Goal: Task Accomplishment & Management: Use online tool/utility

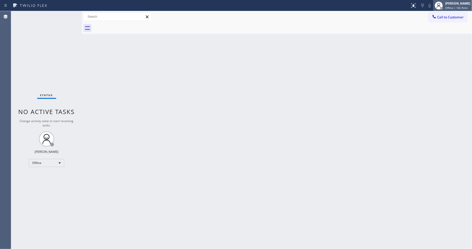
click at [424, 8] on div "[PERSON_NAME] Offline | 16h 9min" at bounding box center [458, 5] width 28 height 9
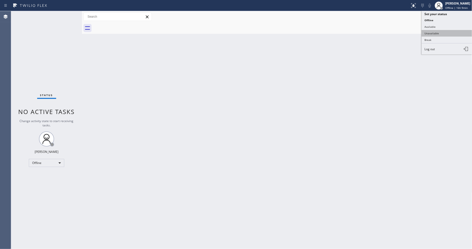
click at [424, 33] on button "Unavailable" at bounding box center [446, 33] width 51 height 7
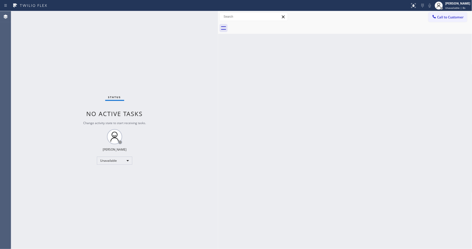
drag, startPoint x: 81, startPoint y: 29, endPoint x: 217, endPoint y: 44, distance: 136.8
click at [218, 44] on div at bounding box center [218, 130] width 0 height 238
drag, startPoint x: 352, startPoint y: 105, endPoint x: 292, endPoint y: 5, distance: 116.2
click at [351, 105] on div "Back to Dashboard Change Sender ID Customers Technicians Select a contact Outbo…" at bounding box center [345, 130] width 254 height 238
click at [424, 17] on span "Call to Customer" at bounding box center [450, 17] width 27 height 5
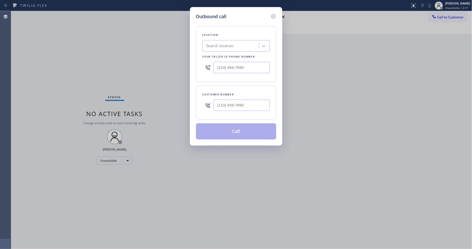
click at [228, 47] on div "Search location" at bounding box center [219, 46] width 27 height 6
paste input "Pasadena Electrician Masters"
type input "Pasadena Electrician Masters"
click at [229, 57] on div "Pasadena Electrician Masters" at bounding box center [235, 56] width 67 height 9
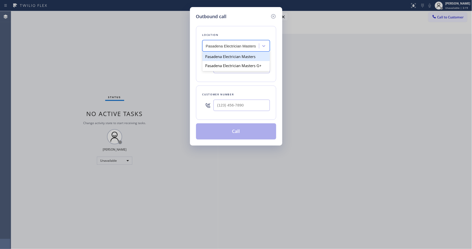
type input "[PHONE_NUMBER]"
click at [232, 105] on input "(___) ___-____" at bounding box center [241, 105] width 56 height 11
paste input "908) 468-0989"
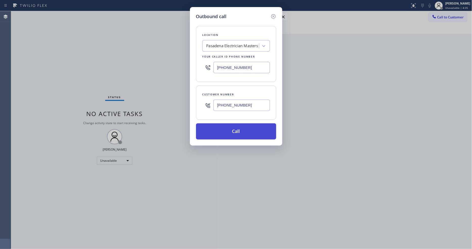
type input "[PHONE_NUMBER]"
click at [240, 132] on button "Call" at bounding box center [236, 132] width 80 height 16
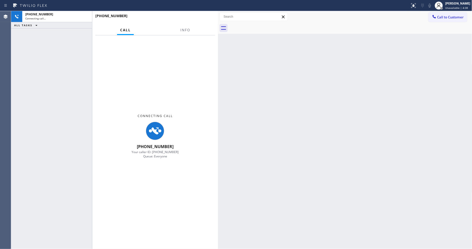
click at [182, 34] on div at bounding box center [185, 34] width 16 height 1
click at [184, 30] on span "Info" at bounding box center [185, 30] width 10 height 5
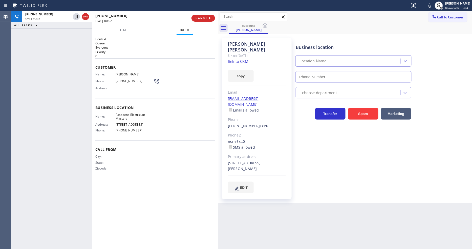
type input "[PHONE_NUMBER]"
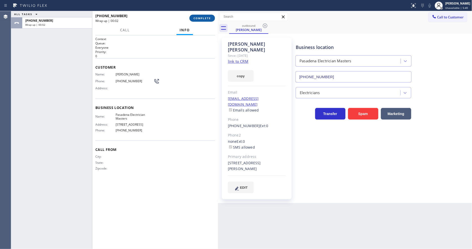
click at [204, 20] on button "COMPLETE" at bounding box center [202, 18] width 26 height 7
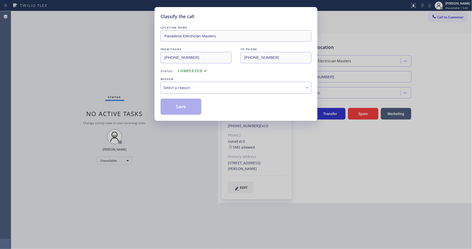
click at [193, 87] on div "Select a reason" at bounding box center [235, 88] width 145 height 6
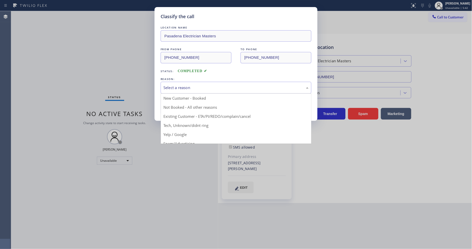
drag, startPoint x: 184, startPoint y: 113, endPoint x: 183, endPoint y: 105, distance: 8.1
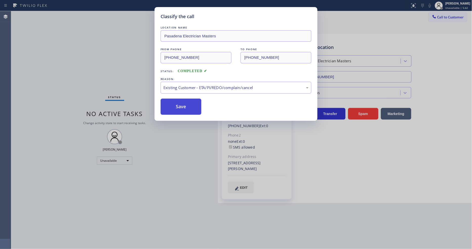
click at [183, 105] on button "Save" at bounding box center [180, 107] width 41 height 16
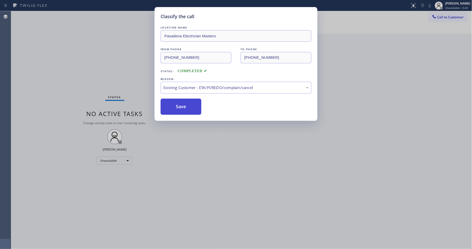
click at [183, 105] on button "Save" at bounding box center [180, 107] width 41 height 16
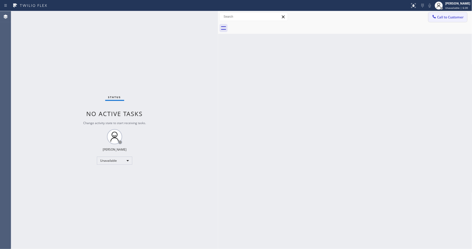
click at [424, 21] on button "Call to Customer" at bounding box center [447, 17] width 39 height 10
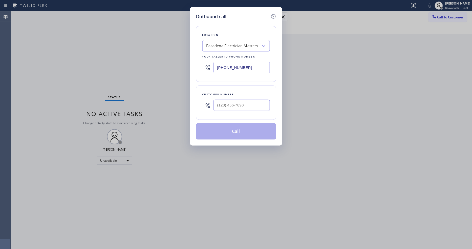
click at [213, 47] on div "Pasadena Electrician Masters" at bounding box center [231, 46] width 55 height 9
paste input "LG Repairs"
type input "LG Repairs"
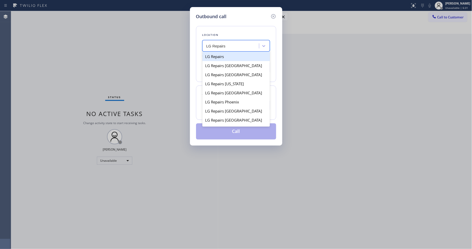
click at [214, 56] on div "LG Repairs" at bounding box center [235, 56] width 67 height 9
type input "[PHONE_NUMBER]"
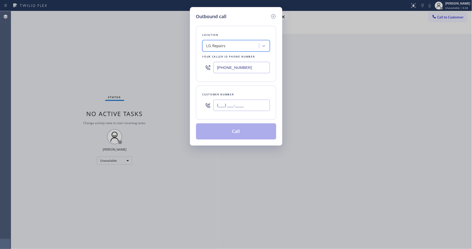
click at [238, 102] on input "(___) ___-____" at bounding box center [241, 105] width 56 height 11
paste input "571) 338-3127"
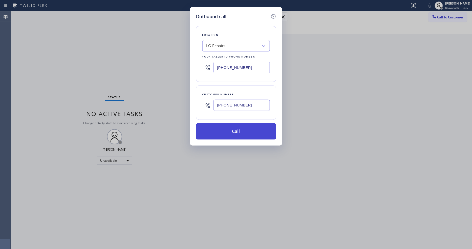
type input "[PHONE_NUMBER]"
drag, startPoint x: 217, startPoint y: 134, endPoint x: 187, endPoint y: 220, distance: 90.7
click at [217, 134] on button "Call" at bounding box center [236, 132] width 80 height 16
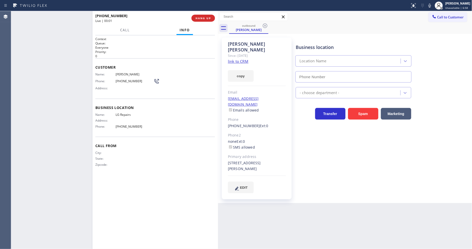
type input "[PHONE_NUMBER]"
click at [206, 17] on span "HANG UP" at bounding box center [202, 18] width 15 height 4
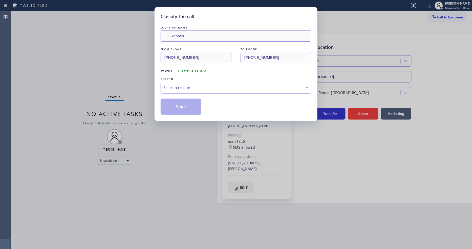
click at [168, 87] on div "Select a reason" at bounding box center [235, 88] width 145 height 6
click at [169, 108] on button "Save" at bounding box center [180, 107] width 41 height 16
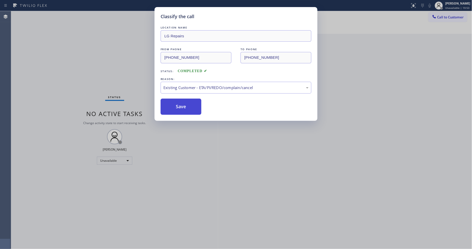
click at [169, 108] on button "Save" at bounding box center [180, 107] width 41 height 16
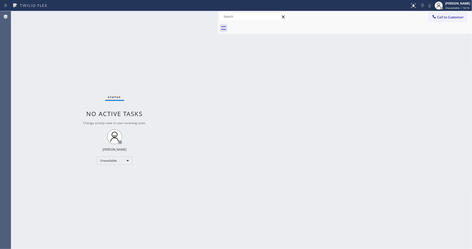
click at [424, 19] on button "Call to Customer" at bounding box center [447, 17] width 39 height 10
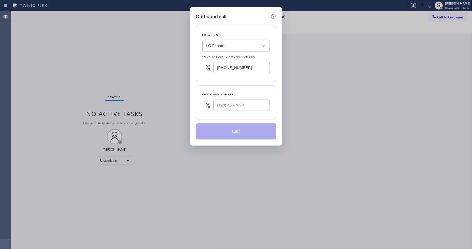
click at [224, 44] on div "LG Repairs" at bounding box center [215, 46] width 19 height 6
paste input "Zoom Electricians Oak View"
type input "Zoom Electricians Oak View"
click at [223, 56] on div "Zoom Electricians Oak View" at bounding box center [235, 56] width 67 height 9
type input "[PHONE_NUMBER]"
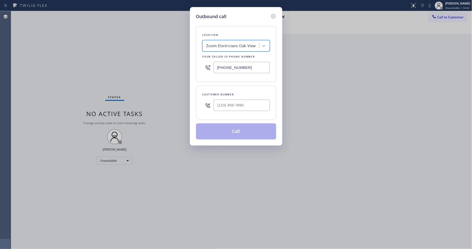
click at [231, 107] on input "text" at bounding box center [241, 105] width 56 height 11
paste input "805) 223-1548"
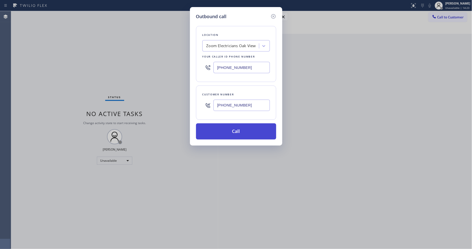
type input "[PHONE_NUMBER]"
click at [228, 132] on button "Call" at bounding box center [236, 132] width 80 height 16
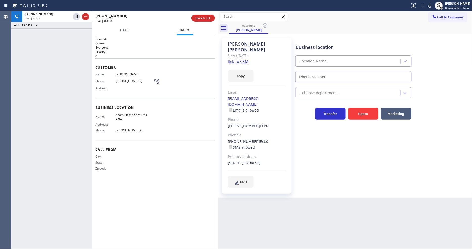
type input "[PHONE_NUMBER]"
click at [196, 18] on span "HANG UP" at bounding box center [202, 18] width 15 height 4
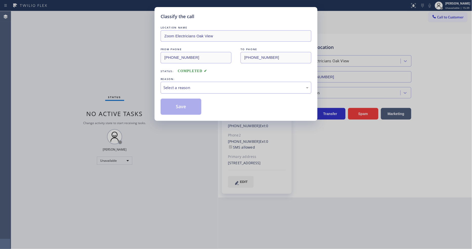
click at [182, 88] on div "Select a reason" at bounding box center [235, 88] width 145 height 6
click at [180, 104] on button "Save" at bounding box center [180, 107] width 41 height 16
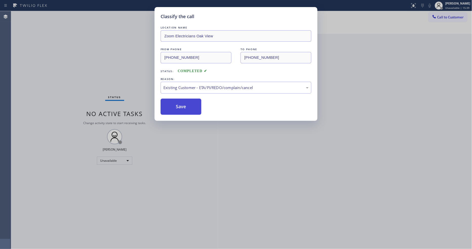
click at [180, 104] on button "Save" at bounding box center [180, 107] width 41 height 16
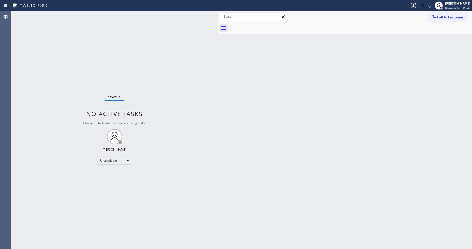
click at [315, 119] on div "Back to Dashboard Change Sender ID Customers Technicians Select a contact Outbo…" at bounding box center [345, 130] width 254 height 238
click at [424, 20] on button "Call to Customer" at bounding box center [447, 17] width 39 height 10
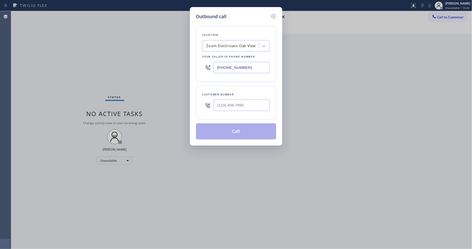
click at [224, 43] on div "Zoom Electricians Oak View" at bounding box center [231, 46] width 50 height 6
paste input "Pasadena Electrician Masters"
type input "Pasadena Electrician Masters"
click at [224, 56] on div "Pasadena Electrician Masters" at bounding box center [235, 56] width 67 height 9
type input "[PHONE_NUMBER]"
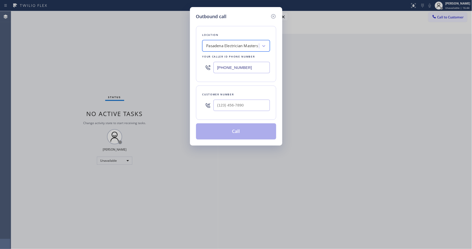
scroll to position [0, 0]
click at [226, 103] on input "(___) ___-____" at bounding box center [241, 105] width 56 height 11
paste input "323) 401-1127"
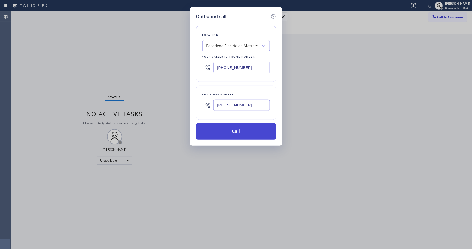
type input "[PHONE_NUMBER]"
click at [219, 128] on button "Call" at bounding box center [236, 132] width 80 height 16
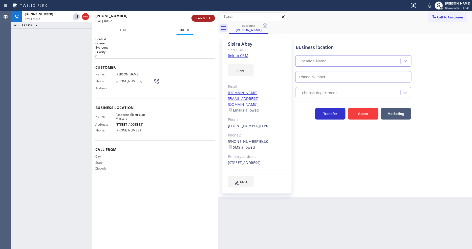
type input "[PHONE_NUMBER]"
click at [211, 19] on span "HANG UP" at bounding box center [202, 18] width 15 height 4
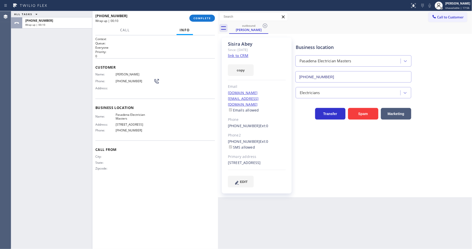
click at [142, 151] on div "Call From City: State: Zipcode:" at bounding box center [155, 160] width 120 height 38
click at [198, 20] on button "COMPLETE" at bounding box center [202, 18] width 26 height 7
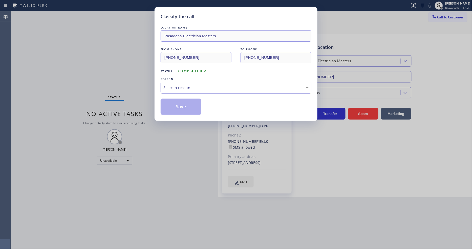
click at [182, 90] on div "Select a reason" at bounding box center [235, 88] width 151 height 12
click at [182, 108] on button "Save" at bounding box center [180, 107] width 41 height 16
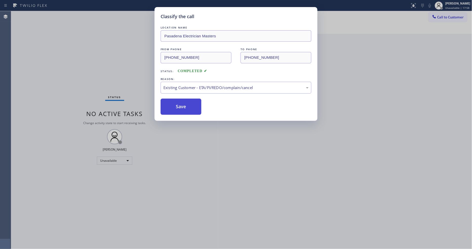
click at [182, 108] on button "Save" at bounding box center [180, 107] width 41 height 16
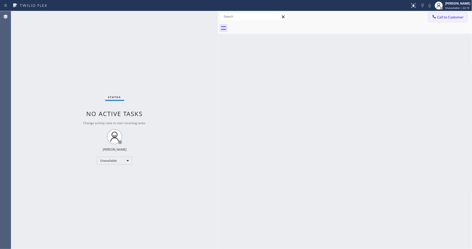
click at [424, 14] on button "Call to Customer" at bounding box center [447, 17] width 39 height 10
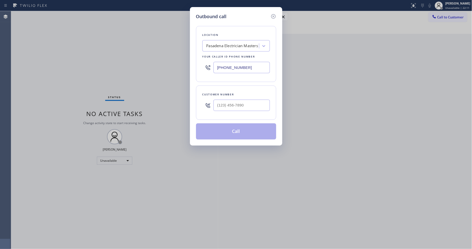
click at [211, 49] on div "Pasadena Electrician Masters" at bounding box center [235, 45] width 67 height 11
paste input "American Service Alliance"
type input "American Service Alliance"
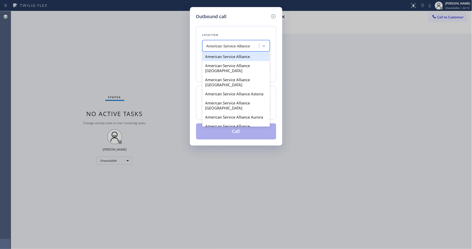
click at [214, 55] on div "American Service Alliance" at bounding box center [235, 56] width 67 height 9
type input "[PHONE_NUMBER]"
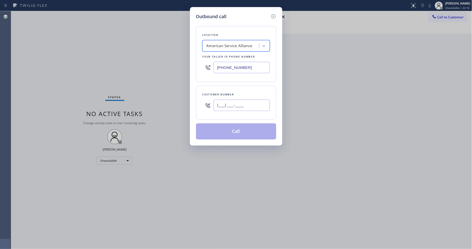
click at [229, 100] on input "(___) ___-____" at bounding box center [241, 105] width 56 height 11
paste input "310) 721-1913"
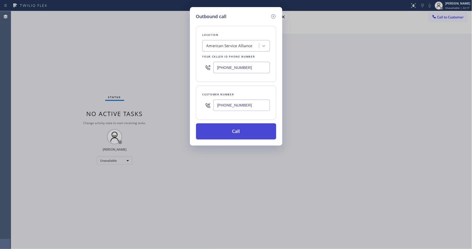
type input "[PHONE_NUMBER]"
click at [220, 132] on button "Call" at bounding box center [236, 132] width 80 height 16
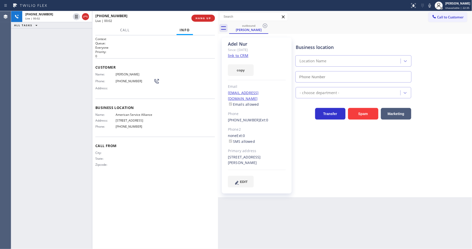
type input "[PHONE_NUMBER]"
click at [424, 6] on icon at bounding box center [429, 6] width 6 height 6
click at [424, 6] on rect at bounding box center [430, 5] width 4 height 4
click at [210, 20] on span "HANG UP" at bounding box center [202, 18] width 15 height 4
click at [210, 19] on span "HANG UP" at bounding box center [202, 18] width 15 height 4
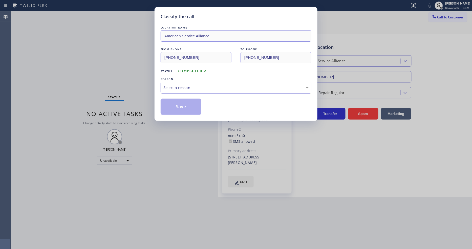
click at [183, 86] on div "Select a reason" at bounding box center [235, 88] width 145 height 6
click at [176, 104] on button "Save" at bounding box center [180, 107] width 41 height 16
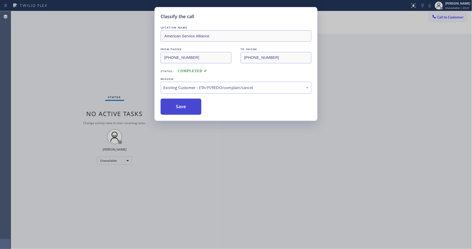
click at [176, 104] on button "Save" at bounding box center [180, 107] width 41 height 16
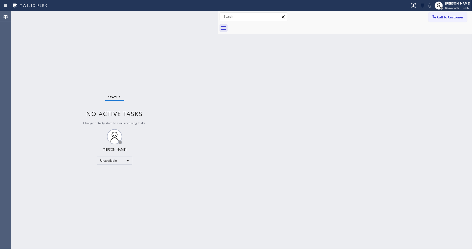
click at [238, 117] on div "Back to Dashboard Change Sender ID Customers Technicians Select a contact Outbo…" at bounding box center [345, 130] width 254 height 238
click at [424, 16] on span "Call to Customer" at bounding box center [450, 17] width 27 height 5
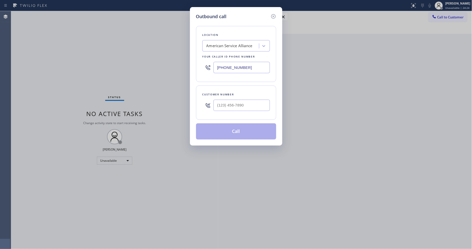
click at [218, 46] on div "American Service Alliance" at bounding box center [229, 46] width 46 height 6
paste input "5 Star Appliance Repair"
type input "5 Star Appliance Repair"
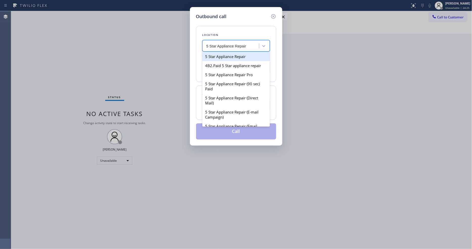
click at [218, 58] on div "5 Star Appliance Repair" at bounding box center [235, 56] width 67 height 9
type input "[PHONE_NUMBER]"
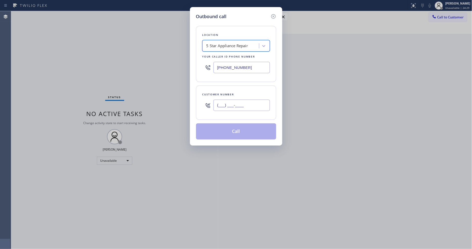
click at [221, 102] on input "(___) ___-____" at bounding box center [241, 105] width 56 height 11
paste input "360) 713-7353"
type input "[PHONE_NUMBER]"
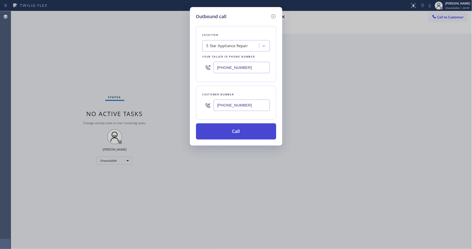
click at [217, 129] on button "Call" at bounding box center [236, 132] width 80 height 16
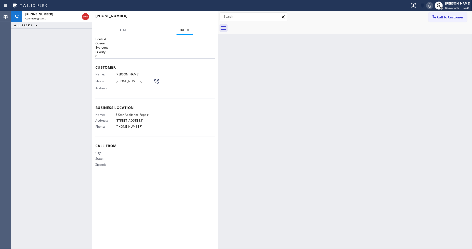
click at [399, 112] on div "Back to Dashboard Change Sender ID Customers Technicians Select a contact Outbo…" at bounding box center [345, 130] width 254 height 238
click at [179, 151] on div "City: State: Zipcode:" at bounding box center [155, 160] width 120 height 18
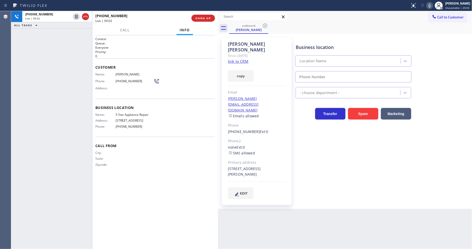
type input "[PHONE_NUMBER]"
click at [208, 15] on button "HANG UP" at bounding box center [203, 18] width 24 height 7
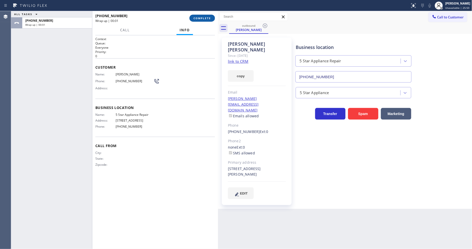
click at [207, 15] on button "COMPLETE" at bounding box center [202, 18] width 26 height 7
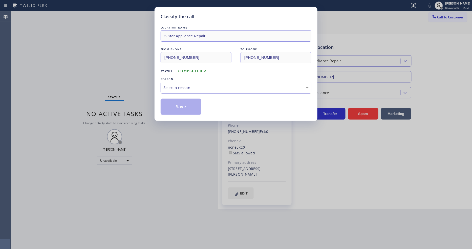
click at [184, 85] on div "Select a reason" at bounding box center [235, 88] width 145 height 6
click at [182, 100] on button "Save" at bounding box center [180, 107] width 41 height 16
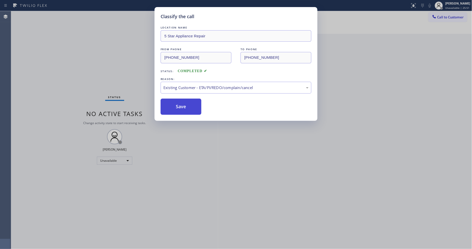
click at [182, 100] on button "Save" at bounding box center [180, 107] width 41 height 16
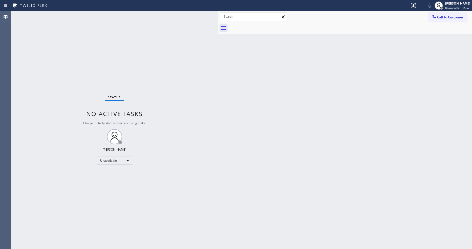
click at [102, 162] on div "Classify the call LOCATION NAME Pasadena Electrician Masters FROM PHONE [PHONE_…" at bounding box center [241, 130] width 460 height 238
click at [108, 162] on div "Unavailable" at bounding box center [114, 161] width 35 height 8
click at [107, 171] on li "Available" at bounding box center [114, 174] width 34 height 6
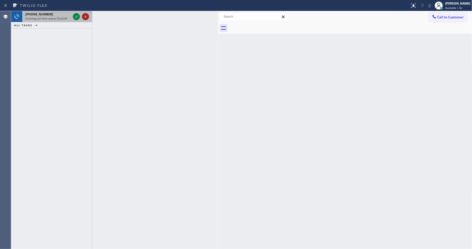
click at [88, 19] on icon at bounding box center [85, 17] width 6 height 6
click at [84, 15] on icon at bounding box center [85, 17] width 6 height 6
click at [84, 16] on icon at bounding box center [85, 17] width 6 height 6
click at [75, 14] on icon at bounding box center [76, 17] width 6 height 6
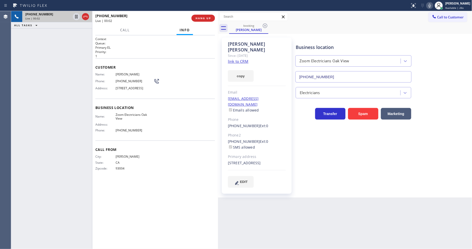
type input "[PHONE_NUMBER]"
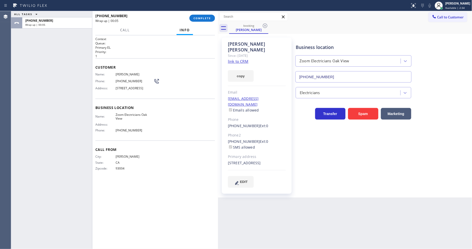
click at [197, 13] on div "[PHONE_NUMBER] Wrap up | 00:05 COMPLETE" at bounding box center [155, 18] width 120 height 13
click at [203, 20] on span "COMPLETE" at bounding box center [201, 18] width 17 height 4
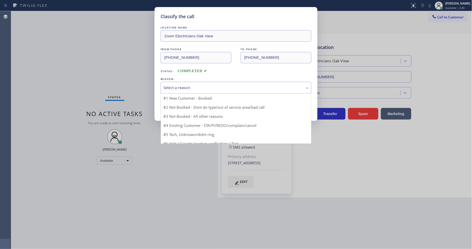
click at [195, 88] on div "Select a reason" at bounding box center [235, 88] width 145 height 6
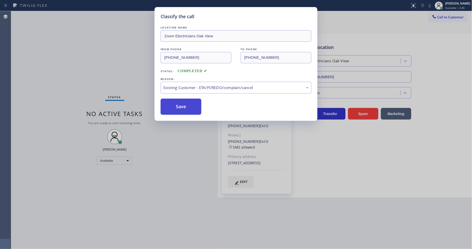
drag, startPoint x: 186, startPoint y: 114, endPoint x: 186, endPoint y: 109, distance: 4.5
click at [186, 109] on button "Save" at bounding box center [180, 107] width 41 height 16
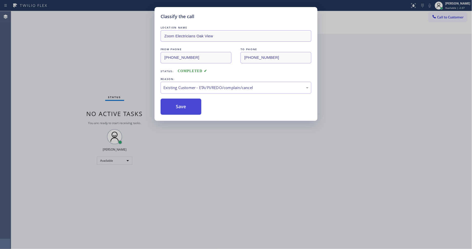
click at [186, 109] on button "Save" at bounding box center [180, 107] width 41 height 16
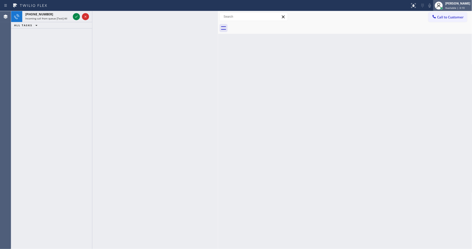
click at [424, 6] on span "Available | 3:10" at bounding box center [454, 8] width 19 height 4
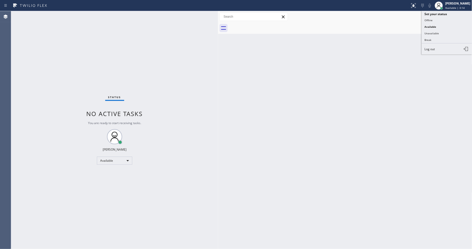
click at [424, 34] on button "Unavailable" at bounding box center [446, 33] width 51 height 7
click at [424, 23] on div at bounding box center [350, 27] width 243 height 11
click at [424, 19] on div at bounding box center [434, 17] width 6 height 6
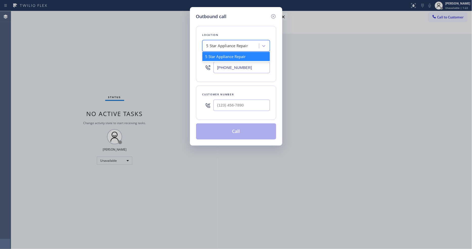
click at [211, 48] on div "5 Star Appliance Repair" at bounding box center [231, 46] width 55 height 9
paste input "Subzero Repair Professionals"
type input "Subzero Repair Professionals"
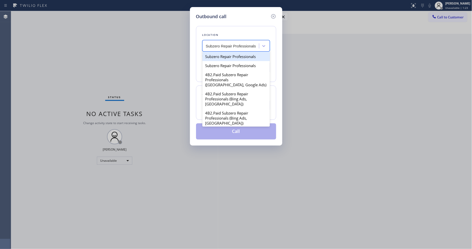
click at [213, 55] on div "Subzero Repair Professionals" at bounding box center [235, 56] width 67 height 9
type input "[PHONE_NUMBER]"
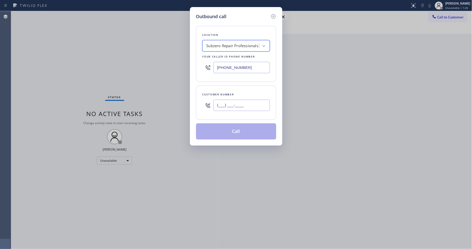
click at [217, 102] on input "(___) ___-____" at bounding box center [241, 105] width 56 height 11
paste input "732) 895-2526"
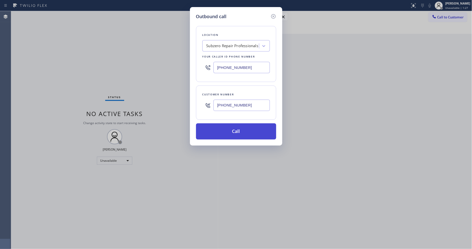
click at [218, 131] on button "Call" at bounding box center [236, 132] width 80 height 16
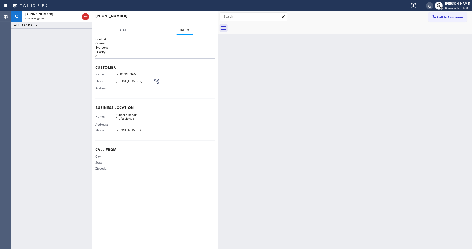
drag, startPoint x: 44, startPoint y: 117, endPoint x: 59, endPoint y: 97, distance: 25.4
click at [44, 117] on div "[PHONE_NUMBER] Connecting call… ALL TASKS ALL TASKS ACTIVE TASKS TASKS IN WRAP …" at bounding box center [51, 130] width 81 height 238
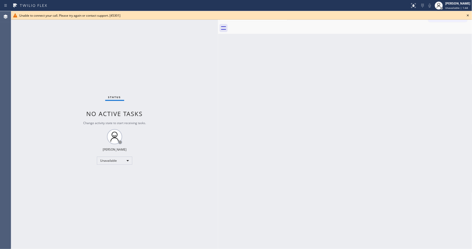
click at [424, 16] on icon at bounding box center [468, 15] width 2 height 2
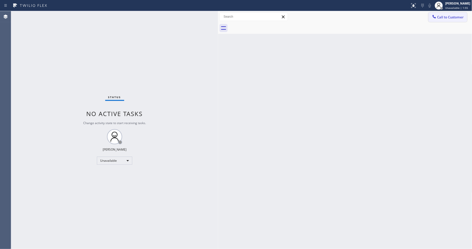
click at [424, 14] on button "Call to Customer" at bounding box center [447, 17] width 39 height 10
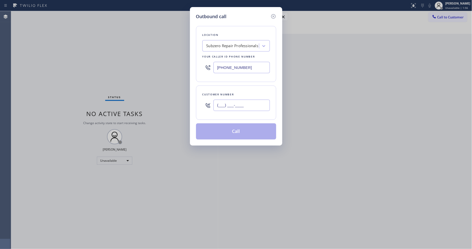
click at [229, 106] on input "(___) ___-____" at bounding box center [241, 105] width 56 height 11
paste input "732) 895-2526"
type input "[PHONE_NUMBER]"
click at [215, 130] on button "Call" at bounding box center [236, 132] width 80 height 16
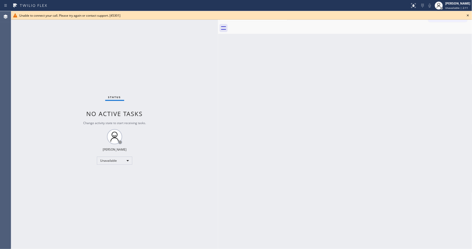
click at [424, 14] on icon at bounding box center [468, 15] width 6 height 6
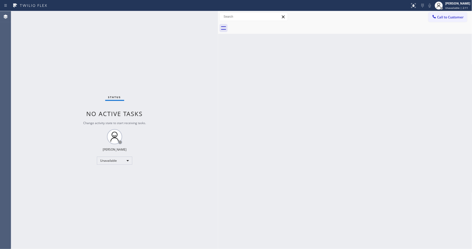
drag, startPoint x: 451, startPoint y: 15, endPoint x: 411, endPoint y: 110, distance: 102.7
click at [424, 16] on span "Call to Customer" at bounding box center [450, 17] width 27 height 5
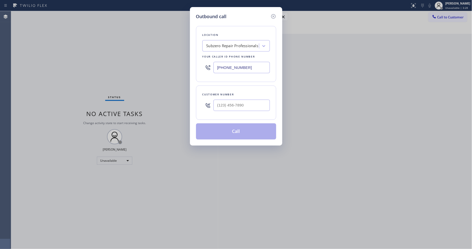
click at [223, 48] on div "Subzero Repair Professionals" at bounding box center [231, 46] width 55 height 9
paste input "Marvel Electricians [GEOGRAPHIC_DATA][PERSON_NAME]"
type input "Marvel Electricians [GEOGRAPHIC_DATA][PERSON_NAME]"
click at [218, 54] on div "Marvel Electricians [GEOGRAPHIC_DATA][PERSON_NAME]" at bounding box center [235, 61] width 67 height 19
type input "[PHONE_NUMBER]"
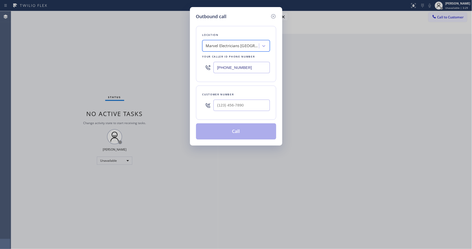
scroll to position [0, 1]
click at [223, 106] on input "text" at bounding box center [241, 105] width 56 height 11
paste input "301) 648-3340"
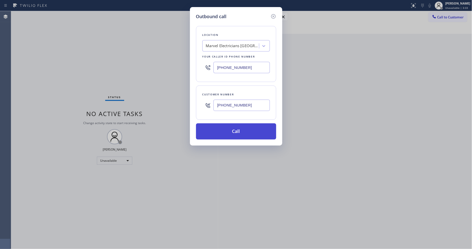
type input "[PHONE_NUMBER]"
click at [217, 128] on button "Call" at bounding box center [236, 132] width 80 height 16
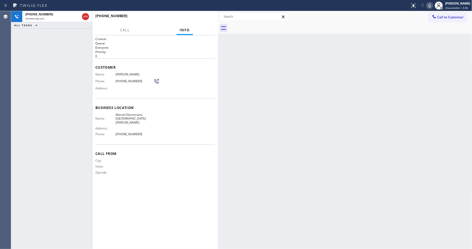
click at [130, 209] on div "Context Queue: Everyone Priority: 0 Customer Name: [PERSON_NAME] Phone: [PHONE_…" at bounding box center [155, 142] width 120 height 211
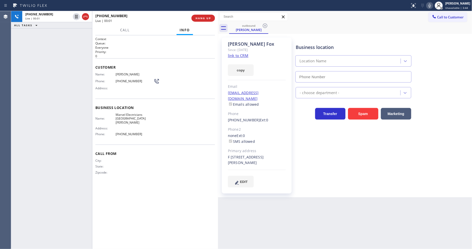
type input "[PHONE_NUMBER]"
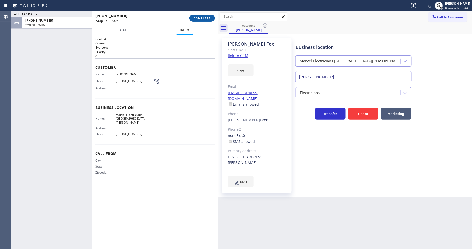
click at [198, 17] on span "COMPLETE" at bounding box center [201, 18] width 17 height 4
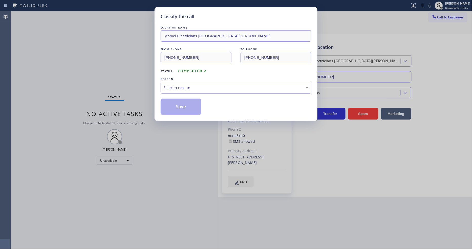
click at [175, 87] on div "Select a reason" at bounding box center [235, 88] width 145 height 6
click at [171, 102] on button "Save" at bounding box center [180, 107] width 41 height 16
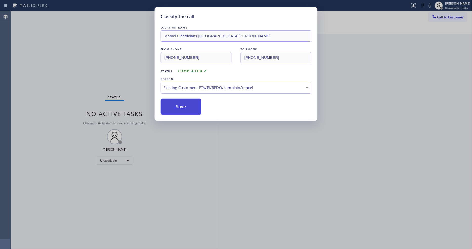
click at [171, 102] on button "Save" at bounding box center [180, 107] width 41 height 16
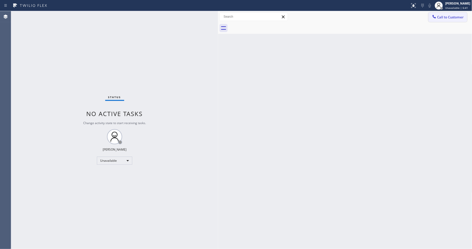
click at [424, 19] on div at bounding box center [434, 17] width 6 height 6
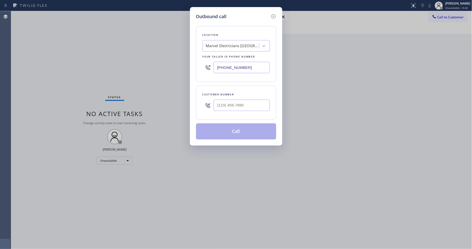
click at [242, 46] on div "Marvel Electricians [GEOGRAPHIC_DATA][PERSON_NAME]" at bounding box center [232, 46] width 53 height 6
paste input "Most Honest Appliance Repair Encinitas"
type input "Most Honest Appliance Repair Encinitas"
click at [211, 55] on div "Most Honest Appliance Repair Encinitas" at bounding box center [235, 59] width 67 height 14
type input "[PHONE_NUMBER]"
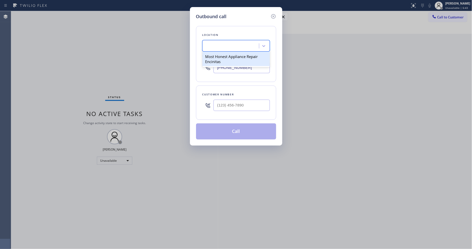
scroll to position [0, 1]
click at [238, 108] on input "(___) ___-____" at bounding box center [241, 105] width 56 height 11
paste input "760) 642-8684"
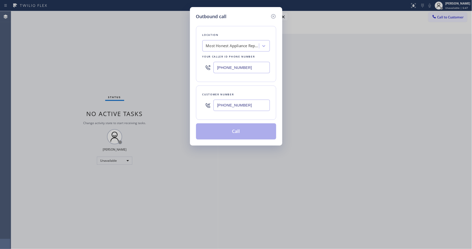
type input "[PHONE_NUMBER]"
click at [213, 134] on button "Call" at bounding box center [236, 132] width 80 height 16
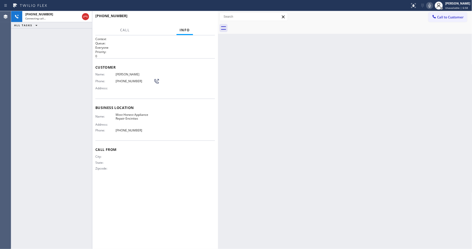
drag, startPoint x: 408, startPoint y: 130, endPoint x: 419, endPoint y: 158, distance: 30.1
click at [408, 130] on div "Back to Dashboard Change Sender ID Customers Technicians Select a contact Outbo…" at bounding box center [345, 130] width 254 height 238
click at [156, 150] on span "Call From" at bounding box center [155, 149] width 120 height 5
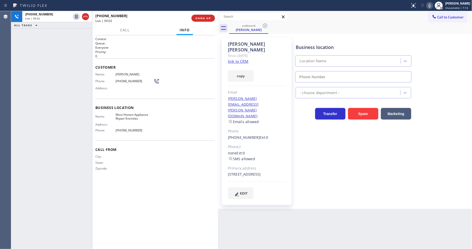
type input "[PHONE_NUMBER]"
click at [207, 17] on span "HANG UP" at bounding box center [202, 18] width 15 height 4
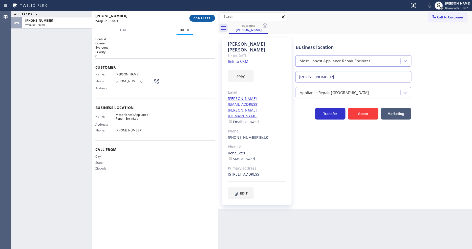
click at [206, 17] on span "COMPLETE" at bounding box center [201, 18] width 17 height 4
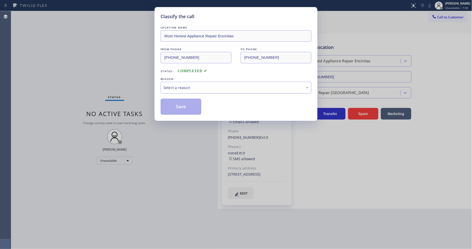
click at [188, 85] on div "Select a reason" at bounding box center [235, 88] width 145 height 6
click at [177, 106] on button "Save" at bounding box center [180, 107] width 41 height 16
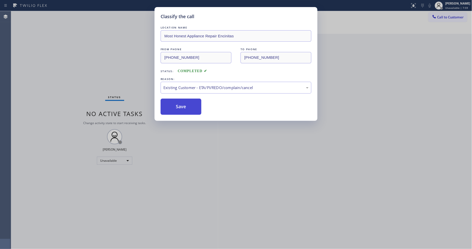
click at [177, 106] on button "Save" at bounding box center [180, 107] width 41 height 16
drag, startPoint x: 177, startPoint y: 106, endPoint x: 179, endPoint y: 100, distance: 7.0
click at [177, 105] on button "Save" at bounding box center [180, 107] width 41 height 16
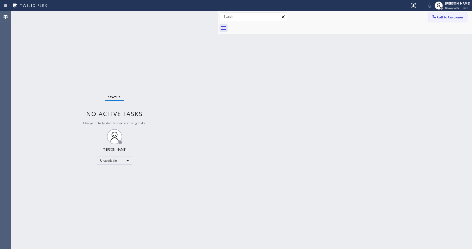
click at [424, 21] on button "Call to Customer" at bounding box center [447, 17] width 39 height 10
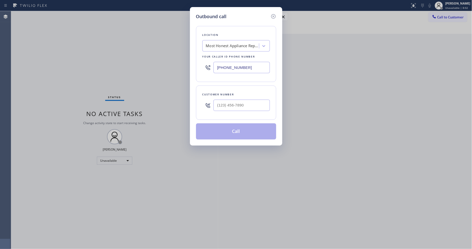
click at [221, 71] on input "[PHONE_NUMBER]" at bounding box center [241, 67] width 56 height 11
paste input "638-5621"
type input "[PHONE_NUMBER]"
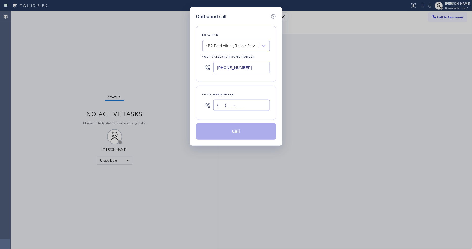
click at [224, 100] on input "(___) ___-____" at bounding box center [241, 105] width 56 height 11
paste input "858) 353-5995"
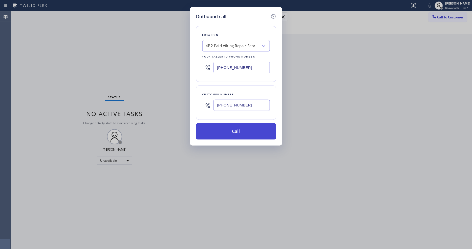
type input "[PHONE_NUMBER]"
click at [220, 132] on button "Call" at bounding box center [236, 132] width 80 height 16
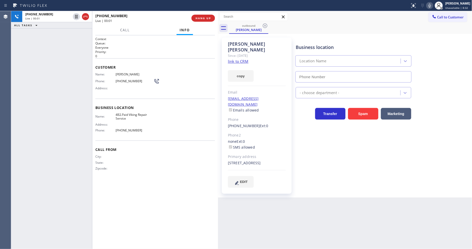
type input "[PHONE_NUMBER]"
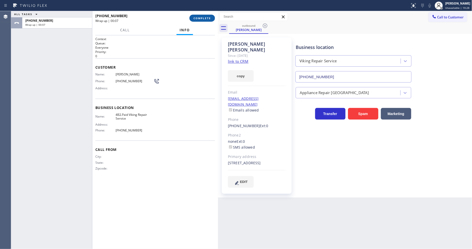
click at [201, 18] on span "COMPLETE" at bounding box center [201, 18] width 17 height 4
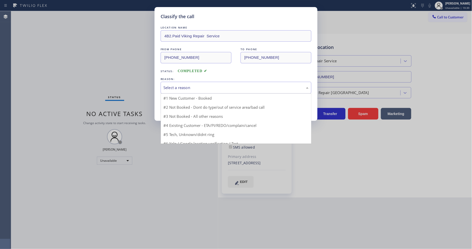
click at [177, 88] on div "Select a reason" at bounding box center [235, 88] width 145 height 6
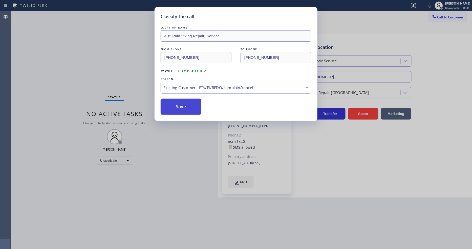
click at [174, 103] on button "Save" at bounding box center [180, 107] width 41 height 16
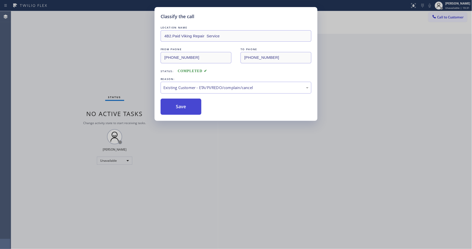
click at [174, 103] on button "Save" at bounding box center [180, 107] width 41 height 16
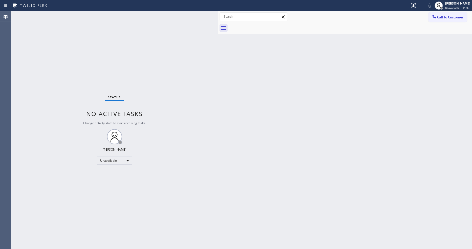
click at [424, 17] on span "Call to Customer" at bounding box center [450, 17] width 27 height 5
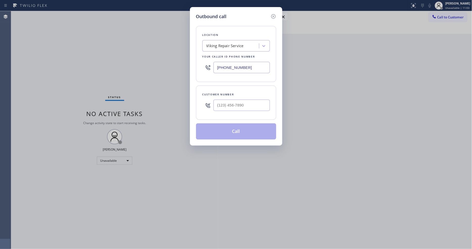
click at [228, 47] on div "Viking Repair Service" at bounding box center [224, 46] width 37 height 6
paste input "Applicance Repair SW FWD"
type input "Applicance Repair SW FWD"
click at [224, 54] on div "Applicance Repair SW FWD" at bounding box center [235, 56] width 67 height 9
type input "[PHONE_NUMBER]"
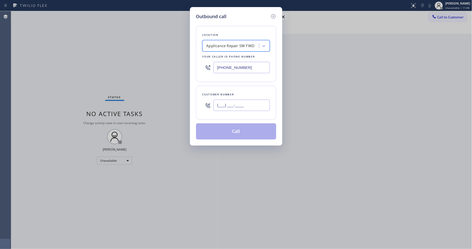
click at [228, 103] on input "(___) ___-____" at bounding box center [241, 105] width 56 height 11
paste input "408) 431-8212"
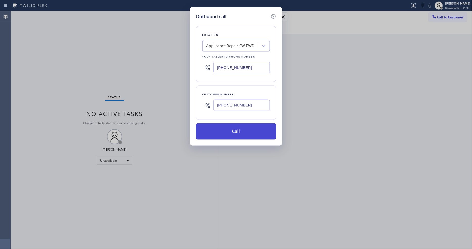
type input "[PHONE_NUMBER]"
click at [219, 133] on button "Call" at bounding box center [236, 132] width 80 height 16
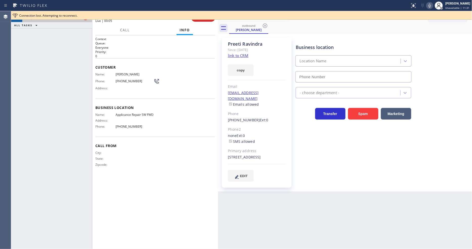
type input "[PHONE_NUMBER]"
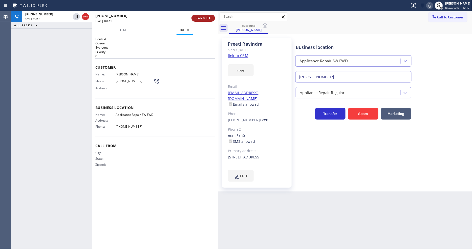
click at [197, 17] on span "HANG UP" at bounding box center [202, 18] width 15 height 4
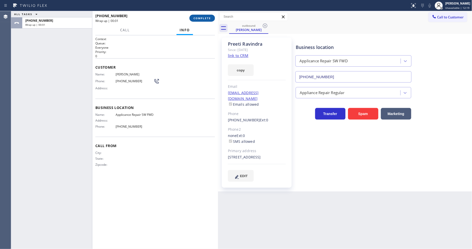
drag, startPoint x: 198, startPoint y: 18, endPoint x: 210, endPoint y: 26, distance: 14.7
click at [200, 18] on span "COMPLETE" at bounding box center [201, 18] width 17 height 4
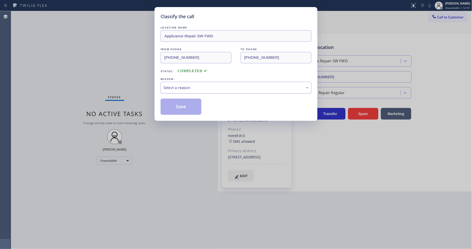
click at [177, 85] on div "Select a reason" at bounding box center [235, 88] width 145 height 6
click at [175, 107] on button "Save" at bounding box center [180, 107] width 41 height 16
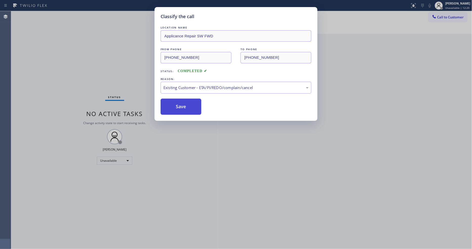
click at [175, 107] on button "Save" at bounding box center [180, 107] width 41 height 16
click at [424, 18] on span "Call to Customer" at bounding box center [450, 17] width 27 height 5
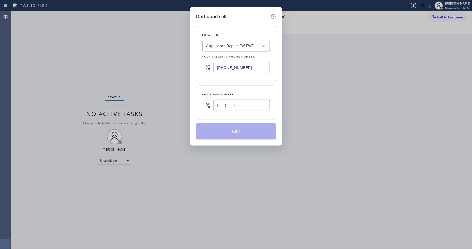
click at [239, 105] on input "(___) ___-____" at bounding box center [241, 105] width 56 height 11
paste input "408) 431-8212"
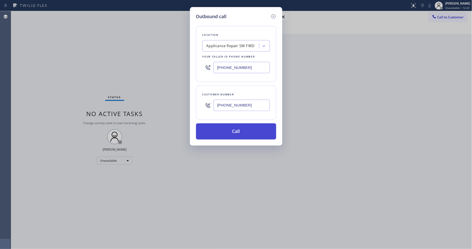
type input "[PHONE_NUMBER]"
click at [228, 131] on button "Call" at bounding box center [236, 132] width 80 height 16
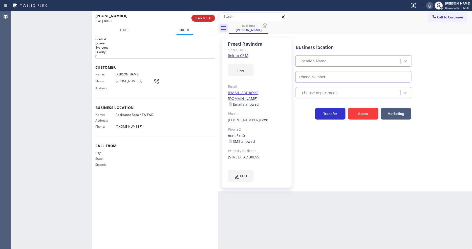
type input "[PHONE_NUMBER]"
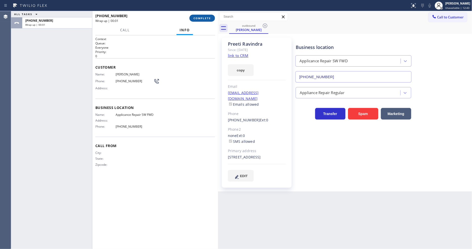
click at [206, 16] on span "COMPLETE" at bounding box center [201, 18] width 17 height 4
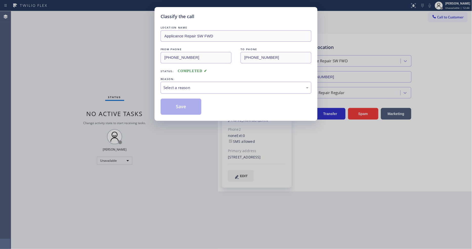
click at [191, 87] on div "Select a reason" at bounding box center [235, 88] width 145 height 6
click at [180, 105] on button "Save" at bounding box center [180, 107] width 41 height 16
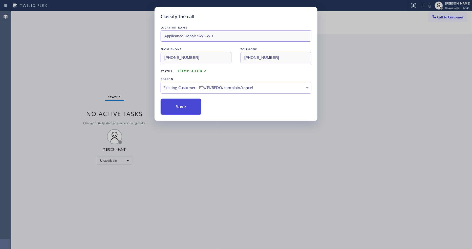
click at [180, 105] on button "Save" at bounding box center [180, 107] width 41 height 16
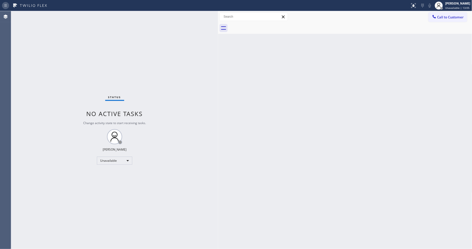
click at [1, 10] on div "Status report No issues detected If you experience an issue, please download th…" at bounding box center [236, 5] width 472 height 11
click at [424, 17] on span "Call to Customer" at bounding box center [450, 17] width 27 height 5
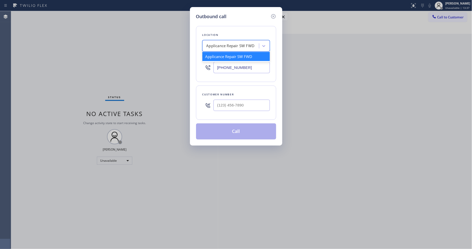
click at [236, 44] on div "Applicance Repair SW FWD" at bounding box center [230, 46] width 48 height 6
paste input "Santa Clarita Appliance Repair"
type input "Santa Clarita Appliance Repair"
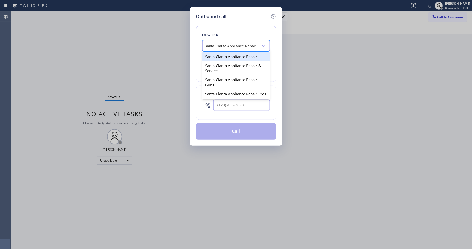
click at [224, 56] on div "Santa Clarita Appliance Repair" at bounding box center [235, 56] width 67 height 9
type input "[PHONE_NUMBER]"
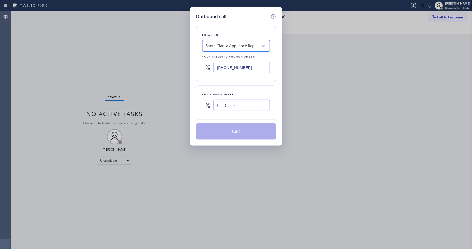
click at [223, 105] on input "(___) ___-____" at bounding box center [241, 105] width 56 height 11
paste input "310) 283-5059"
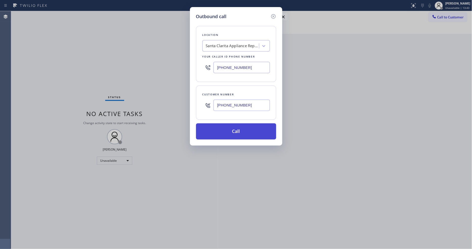
type input "[PHONE_NUMBER]"
click at [215, 129] on button "Call" at bounding box center [236, 132] width 80 height 16
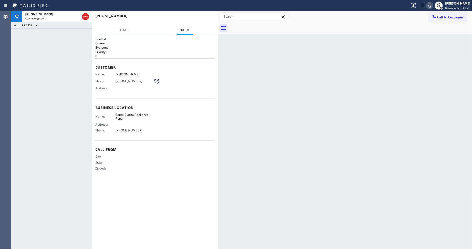
click at [424, 7] on icon at bounding box center [429, 6] width 3 height 4
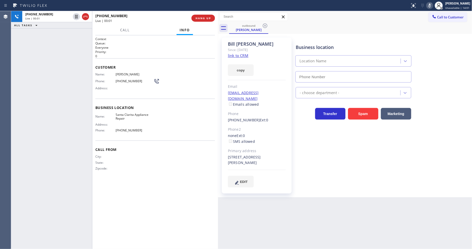
type input "[PHONE_NUMBER]"
drag, startPoint x: 432, startPoint y: 4, endPoint x: 434, endPoint y: 17, distance: 13.9
click at [424, 4] on icon at bounding box center [429, 6] width 3 height 4
click at [84, 67] on div "[PHONE_NUMBER] Live | 00:07 ALL TASKS ALL TASKS ACTIVE TASKS TASKS IN WRAP UP" at bounding box center [51, 130] width 81 height 238
click at [203, 17] on span "HANG UP" at bounding box center [202, 18] width 15 height 4
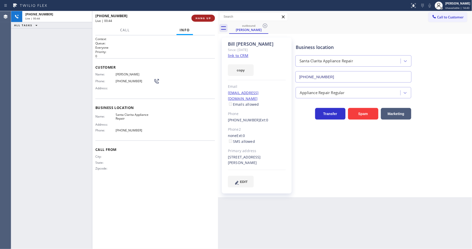
click at [203, 17] on span "HANG UP" at bounding box center [202, 18] width 15 height 4
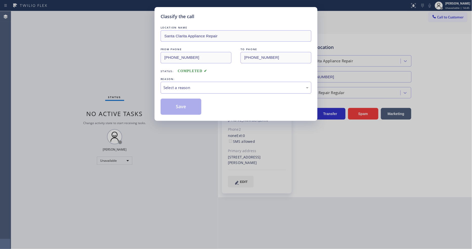
click at [186, 88] on div "Select a reason" at bounding box center [235, 88] width 145 height 6
click at [177, 105] on button "Save" at bounding box center [180, 107] width 41 height 16
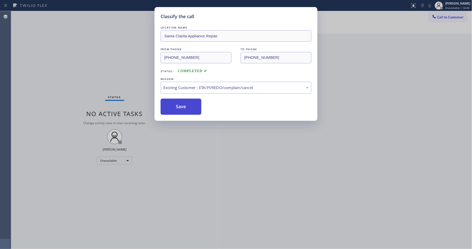
click at [177, 105] on button "Save" at bounding box center [180, 107] width 41 height 16
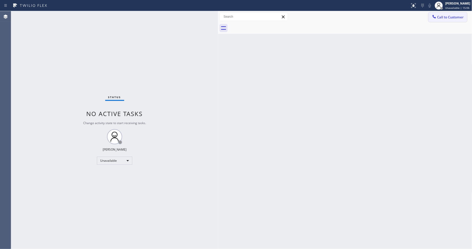
click at [424, 18] on span "Call to Customer" at bounding box center [450, 17] width 27 height 5
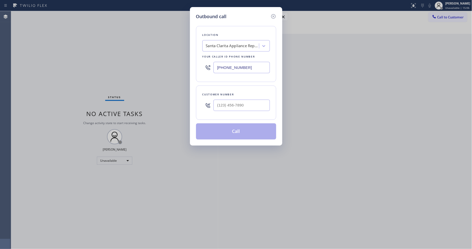
click at [221, 47] on div "Santa Clarita Appliance Repair" at bounding box center [232, 46] width 53 height 6
paste input "Marina del Rey Top Electricians"
type input "Marina del Rey Top Electricians"
click at [218, 54] on div "Marina del Rey Top Electricians" at bounding box center [235, 56] width 67 height 9
type input "[PHONE_NUMBER]"
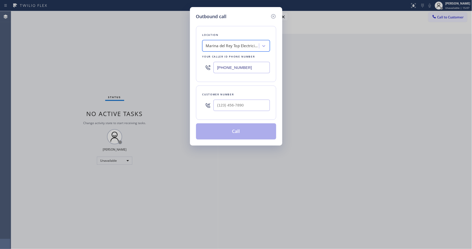
scroll to position [0, 1]
click at [228, 107] on input "(___) ___-____" at bounding box center [241, 105] width 56 height 11
paste input "310) 403-6666"
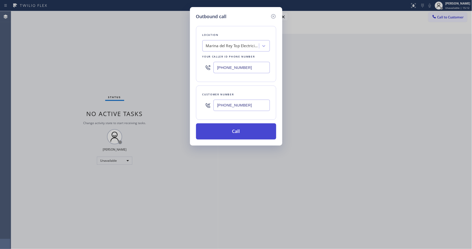
type input "[PHONE_NUMBER]"
drag, startPoint x: 219, startPoint y: 128, endPoint x: 226, endPoint y: 166, distance: 37.8
click at [219, 129] on button "Call" at bounding box center [236, 132] width 80 height 16
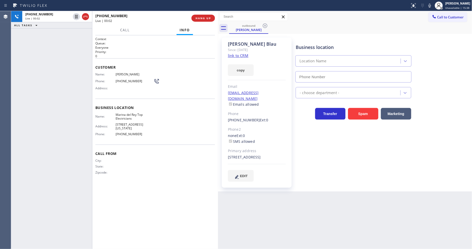
type input "[PHONE_NUMBER]"
click at [322, 150] on div "Business location [GEOGRAPHIC_DATA] Top Electricians [PHONE_NUMBER] Electrician…" at bounding box center [382, 110] width 176 height 142
click at [206, 16] on span "HANG UP" at bounding box center [202, 18] width 15 height 4
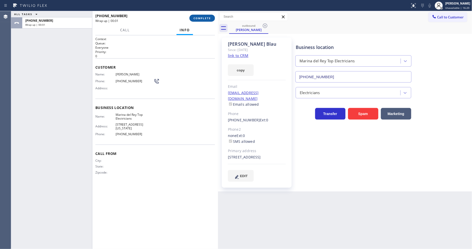
click at [206, 16] on span "COMPLETE" at bounding box center [201, 18] width 17 height 4
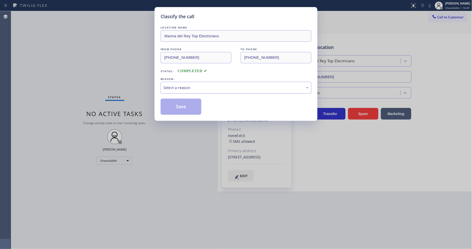
click at [202, 87] on div "Select a reason" at bounding box center [235, 88] width 145 height 6
click at [187, 104] on button "Save" at bounding box center [180, 107] width 41 height 16
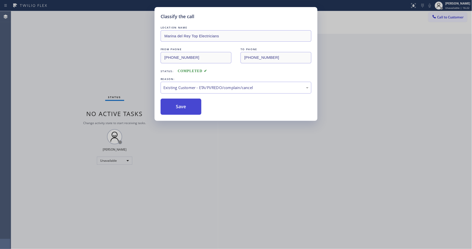
click at [187, 104] on button "Save" at bounding box center [180, 107] width 41 height 16
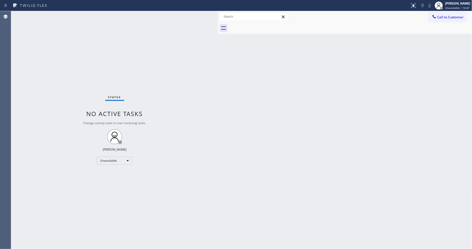
click at [424, 18] on button "Call to Customer" at bounding box center [447, 17] width 39 height 10
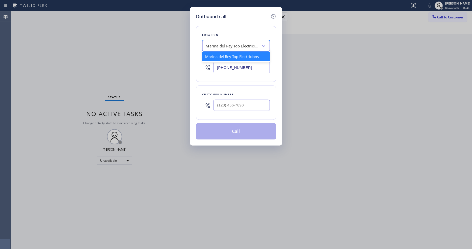
click at [214, 47] on div "Marina del Rey Top Electricians" at bounding box center [231, 46] width 55 height 9
paste input "[PHONE_NUMBER]"
type input "[PHONE_NUMBER]"
drag, startPoint x: 225, startPoint y: 78, endPoint x: 225, endPoint y: 74, distance: 4.0
click at [225, 79] on div "Location Search location Your caller id phone number [PHONE_NUMBER]" at bounding box center [236, 54] width 80 height 56
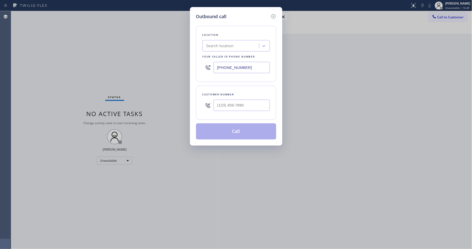
click at [228, 69] on input "[PHONE_NUMBER]" at bounding box center [241, 67] width 56 height 11
click at [228, 68] on input "[PHONE_NUMBER]" at bounding box center [241, 67] width 56 height 11
paste input "415-8518"
click at [228, 67] on input "[PHONE_NUMBER]" at bounding box center [241, 67] width 56 height 11
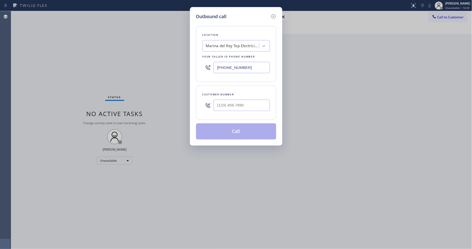
click at [228, 67] on input "[PHONE_NUMBER]" at bounding box center [241, 67] width 56 height 11
paste input "15) 851-8851"
type input "[PHONE_NUMBER]"
click at [231, 108] on input "(___) ___-____" at bounding box center [241, 105] width 56 height 11
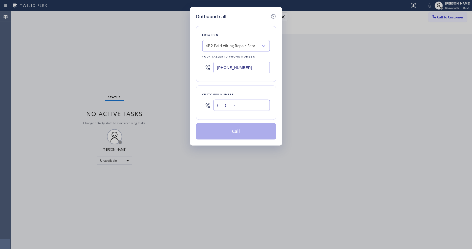
paste input "415) 577-3161"
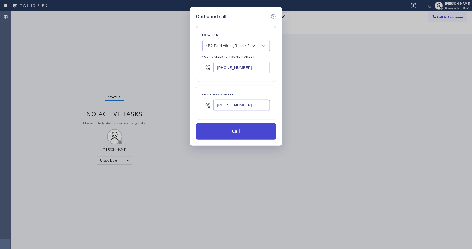
type input "[PHONE_NUMBER]"
click at [230, 132] on button "Call" at bounding box center [236, 132] width 80 height 16
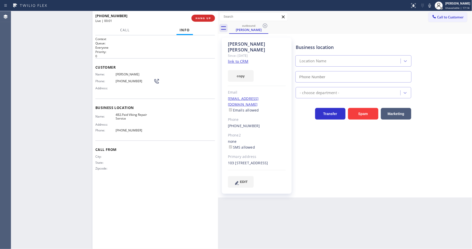
type input "[PHONE_NUMBER]"
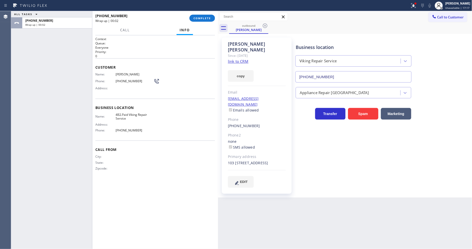
click at [123, 82] on span "[PHONE_NUMBER]" at bounding box center [134, 81] width 38 height 4
copy div "[PHONE_NUMBER]"
click at [197, 17] on span "COMPLETE" at bounding box center [201, 18] width 17 height 4
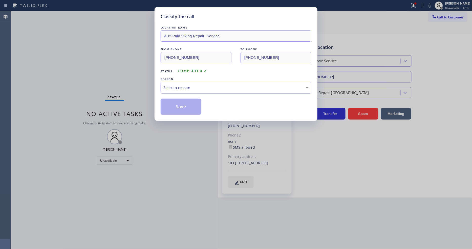
click at [175, 89] on div "Select a reason" at bounding box center [235, 88] width 145 height 6
click at [177, 107] on button "Save" at bounding box center [180, 107] width 41 height 16
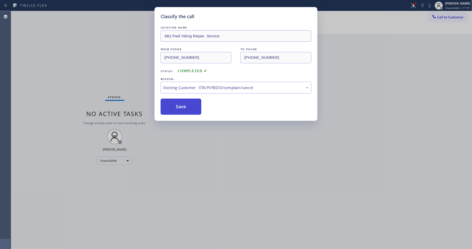
click at [177, 107] on button "Save" at bounding box center [180, 107] width 41 height 16
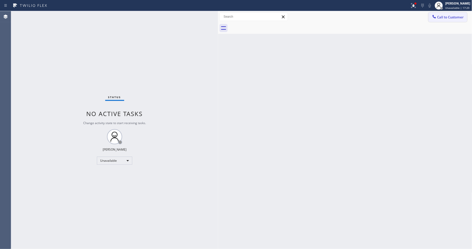
click at [424, 18] on span "Call to Customer" at bounding box center [450, 17] width 27 height 5
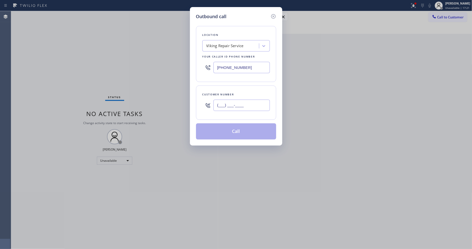
click at [227, 101] on input "(___) ___-____" at bounding box center [241, 105] width 56 height 11
paste input "415) 577-3161"
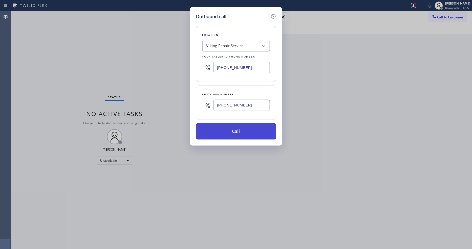
type input "[PHONE_NUMBER]"
click at [222, 131] on button "Call" at bounding box center [236, 132] width 80 height 16
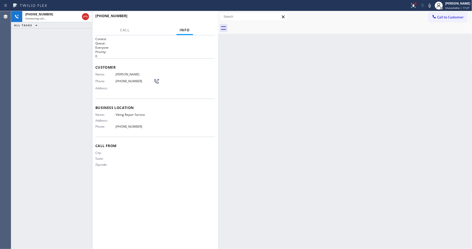
drag, startPoint x: 72, startPoint y: 36, endPoint x: 72, endPoint y: 41, distance: 5.8
click at [72, 36] on div "[PHONE_NUMBER] Connecting call… ALL TASKS ALL TASKS ACTIVE TASKS TASKS IN WRAP …" at bounding box center [51, 130] width 81 height 238
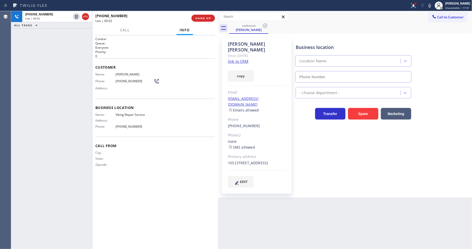
type input "[PHONE_NUMBER]"
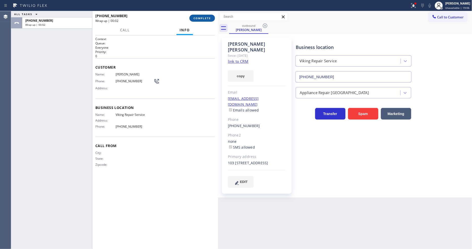
click at [200, 16] on span "COMPLETE" at bounding box center [201, 18] width 17 height 4
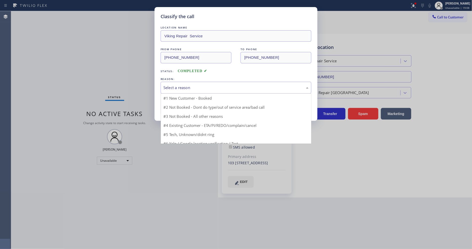
click at [182, 85] on div "Select a reason" at bounding box center [235, 88] width 145 height 6
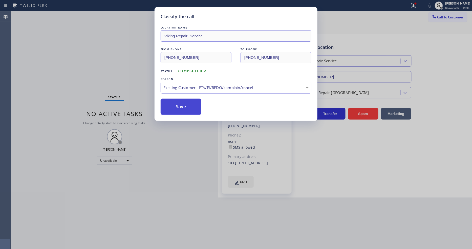
click at [181, 105] on button "Save" at bounding box center [180, 107] width 41 height 16
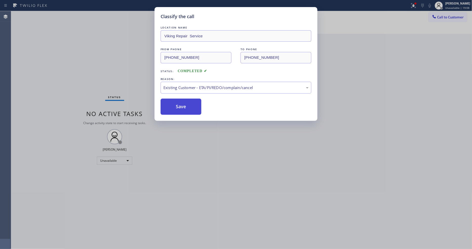
drag, startPoint x: 181, startPoint y: 105, endPoint x: 162, endPoint y: 226, distance: 121.8
click at [181, 105] on button "Save" at bounding box center [180, 107] width 41 height 16
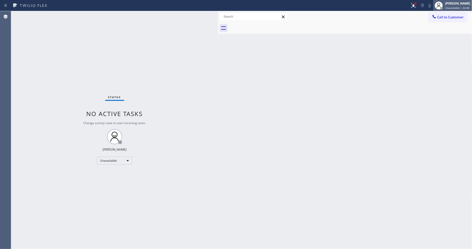
drag, startPoint x: 453, startPoint y: 8, endPoint x: 450, endPoint y: 8, distance: 3.3
click at [424, 7] on span "Unavailable | 22:46" at bounding box center [457, 8] width 24 height 4
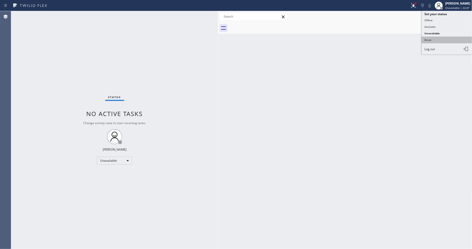
click at [424, 42] on button "Break" at bounding box center [446, 40] width 51 height 7
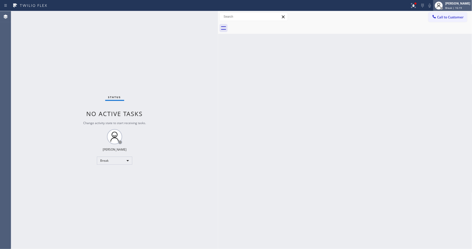
click at [424, 7] on span "Break | 16:19" at bounding box center [453, 8] width 17 height 4
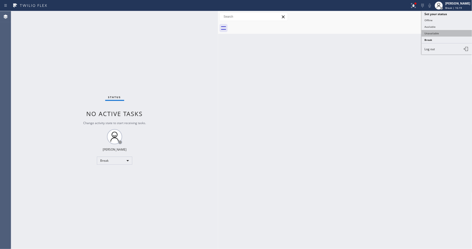
click at [424, 36] on button "Unavailable" at bounding box center [446, 33] width 51 height 7
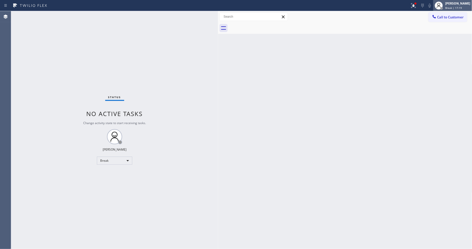
click at [424, 6] on span "Break | 17:19" at bounding box center [453, 8] width 17 height 4
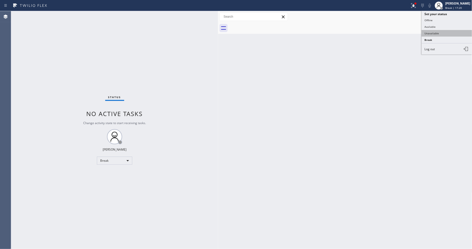
click at [424, 33] on button "Unavailable" at bounding box center [446, 33] width 51 height 7
click at [363, 65] on div "Back to Dashboard Change Sender ID Customers Technicians Select a contact Outbo…" at bounding box center [345, 130] width 254 height 238
click at [424, 15] on button "Call to Customer" at bounding box center [447, 17] width 39 height 10
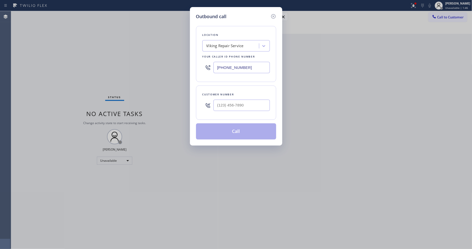
click at [218, 49] on div "Viking Repair Service" at bounding box center [235, 45] width 67 height 11
paste input "Laguna Niguel Mini Plumbing"
type input "Laguna Niguel Mini Plumbing"
click at [222, 58] on div "Laguna Niguel Mini Plumbing" at bounding box center [235, 56] width 67 height 9
type input "[PHONE_NUMBER]"
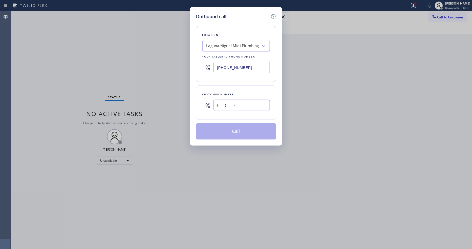
click at [221, 106] on input "(___) ___-____" at bounding box center [241, 105] width 56 height 11
paste input "949) 258-2063"
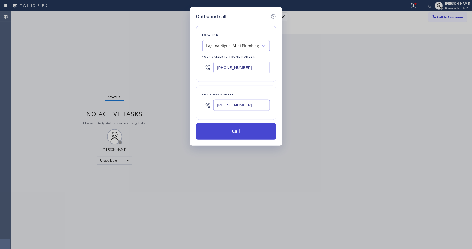
type input "[PHONE_NUMBER]"
drag, startPoint x: 222, startPoint y: 129, endPoint x: 226, endPoint y: 129, distance: 4.1
click at [223, 129] on button "Call" at bounding box center [236, 132] width 80 height 16
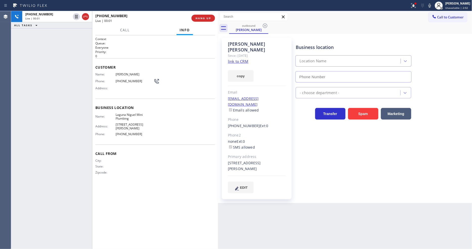
type input "[PHONE_NUMBER]"
click at [415, 8] on icon at bounding box center [413, 6] width 6 height 6
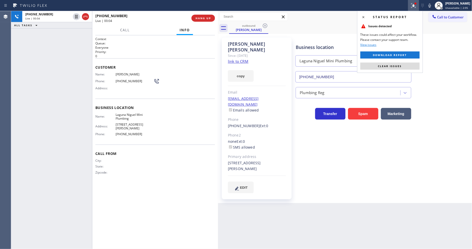
click at [403, 70] on div "Status report Issues detected These issues could affect your workflow. Please c…" at bounding box center [390, 42] width 66 height 62
click at [403, 67] on button "Clear issues" at bounding box center [389, 66] width 59 height 7
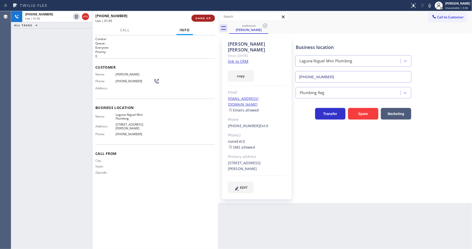
click at [209, 16] on span "HANG UP" at bounding box center [202, 18] width 15 height 4
click at [206, 18] on span "HANG UP" at bounding box center [202, 18] width 15 height 4
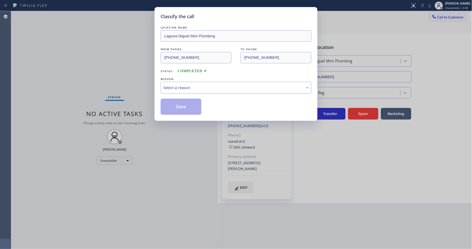
click at [182, 85] on div "Select a reason" at bounding box center [235, 88] width 145 height 6
click at [177, 104] on button "Save" at bounding box center [180, 107] width 41 height 16
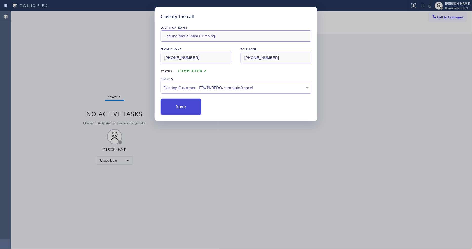
click at [177, 104] on button "Save" at bounding box center [180, 107] width 41 height 16
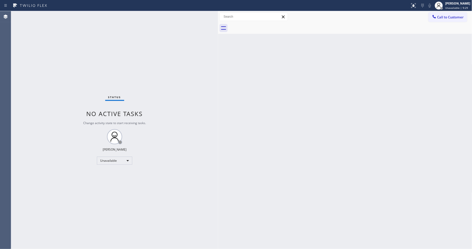
drag, startPoint x: 440, startPoint y: 19, endPoint x: 262, endPoint y: 68, distance: 184.2
click at [424, 19] on button "Call to Customer" at bounding box center [447, 17] width 39 height 10
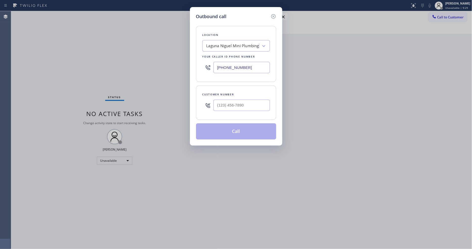
click at [223, 54] on div "Your caller id phone number" at bounding box center [235, 56] width 67 height 5
click at [223, 45] on div "Laguna Niguel Mini Plumbing" at bounding box center [232, 46] width 53 height 6
paste input "Sub Zero Repair Professionals"
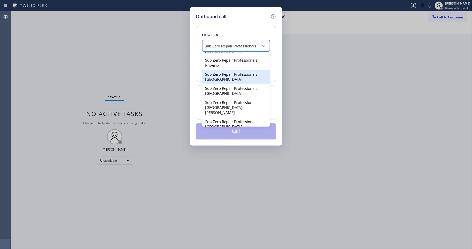
scroll to position [82, 0]
type input "Sub Zero Repair Professionals"
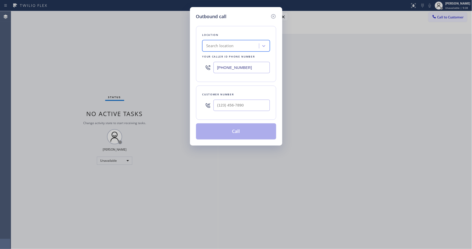
scroll to position [0, 0]
click at [229, 63] on input "[PHONE_NUMBER]" at bounding box center [241, 67] width 56 height 11
paste input "855) 662-5332"
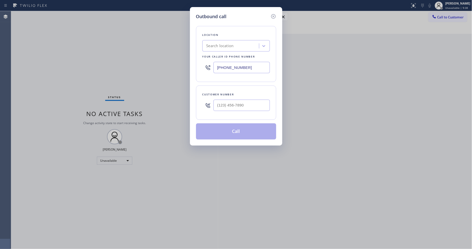
type input "[PHONE_NUMBER]"
click at [225, 100] on input "(___) ___-____" at bounding box center [241, 105] width 56 height 11
paste input "310) 279-7055"
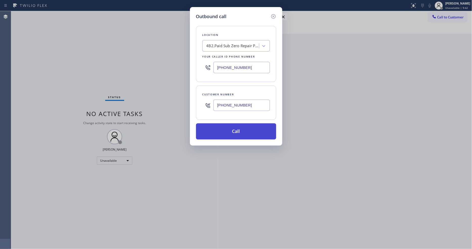
type input "[PHONE_NUMBER]"
click at [222, 130] on button "Call" at bounding box center [236, 132] width 80 height 16
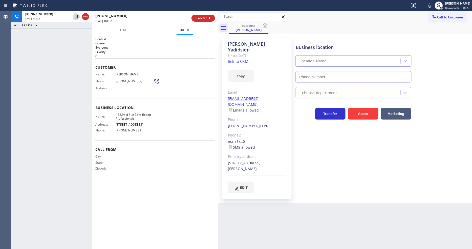
type input "[PHONE_NUMBER]"
click at [209, 16] on span "HANG UP" at bounding box center [202, 18] width 15 height 4
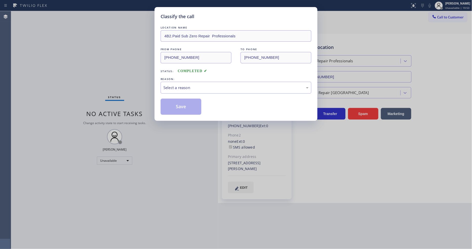
click at [200, 79] on div "REASON:" at bounding box center [235, 79] width 151 height 5
click at [189, 88] on div "Select a reason" at bounding box center [235, 88] width 145 height 6
click at [181, 102] on button "Save" at bounding box center [180, 107] width 41 height 16
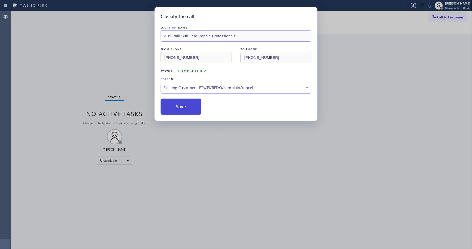
click at [181, 102] on button "Save" at bounding box center [180, 107] width 41 height 16
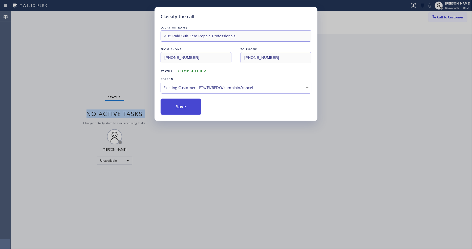
click at [181, 102] on div "Status No active tasks Change activity state to start receiving tasks. [PERSON_…" at bounding box center [114, 130] width 207 height 238
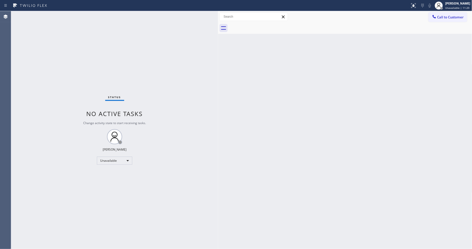
click at [287, 123] on div "Back to Dashboard Change Sender ID Customers Technicians Select a contact Outbo…" at bounding box center [345, 130] width 254 height 238
click at [424, 11] on div "Call to Customer Outbound call Location Sub Zero Repair Professionals Your call…" at bounding box center [345, 16] width 254 height 11
click at [424, 17] on span "Call to Customer" at bounding box center [450, 17] width 27 height 5
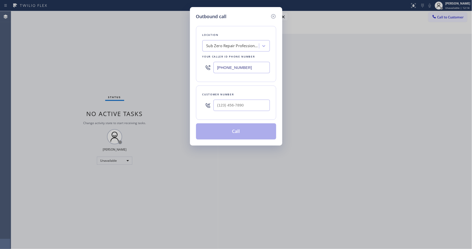
click at [220, 44] on div "Sub Zero Repair Professionals" at bounding box center [232, 46] width 53 height 6
paste input "Viking Appliancerepair Pros (Google Ads, [GEOGRAPHIC_DATA])"
type input "Viking Appliancerepair Pros (Google Ads, [GEOGRAPHIC_DATA])"
click at [221, 57] on div "4B2.Paid Viking Appliancerepair Pros (Google Ads, LA)" at bounding box center [235, 59] width 67 height 14
type input "[PHONE_NUMBER]"
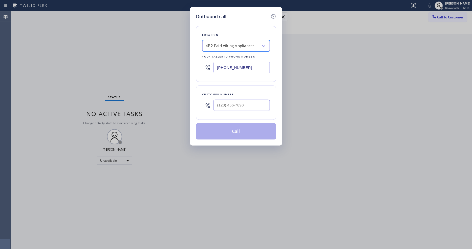
scroll to position [0, 1]
click at [231, 109] on input "(___) ___-____" at bounding box center [241, 105] width 56 height 11
paste input "949) 289-1193"
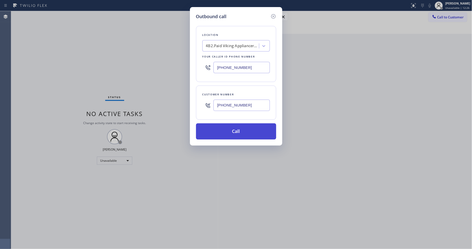
type input "[PHONE_NUMBER]"
click at [225, 128] on button "Call" at bounding box center [236, 132] width 80 height 16
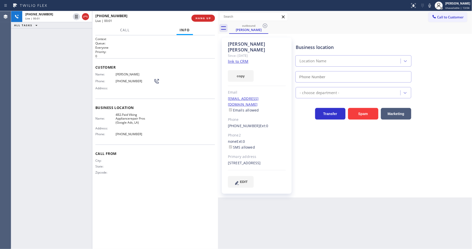
type input "[PHONE_NUMBER]"
click at [210, 17] on span "HANG UP" at bounding box center [202, 18] width 15 height 4
drag, startPoint x: 210, startPoint y: 17, endPoint x: 219, endPoint y: 26, distance: 12.5
click at [209, 17] on span "HANG UP" at bounding box center [202, 18] width 15 height 4
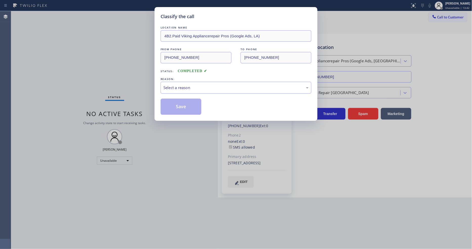
click at [186, 85] on div "Select a reason" at bounding box center [235, 88] width 145 height 6
click at [188, 109] on button "Save" at bounding box center [180, 107] width 41 height 16
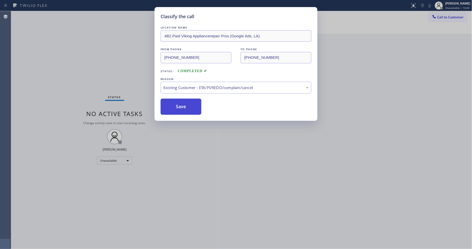
click at [188, 109] on button "Save" at bounding box center [180, 107] width 41 height 16
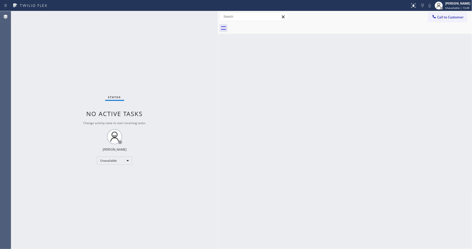
click at [424, 19] on button "Call to Customer" at bounding box center [447, 17] width 39 height 10
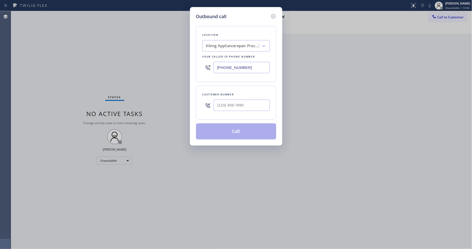
click at [245, 42] on div "Viking Appliancerepair Pros (Google Ads, [GEOGRAPHIC_DATA])" at bounding box center [231, 46] width 55 height 9
paste input "AR B2B SMS"
type input "AR B2B SMS"
click at [216, 56] on div "4C.SMS Campaign AR B2B SMS" at bounding box center [235, 56] width 67 height 9
type input "[PHONE_NUMBER]"
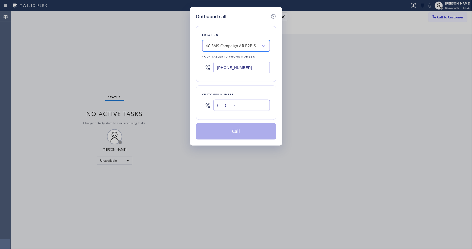
click at [258, 107] on input "(___) ___-____" at bounding box center [241, 105] width 56 height 11
paste input "972) 757-6025"
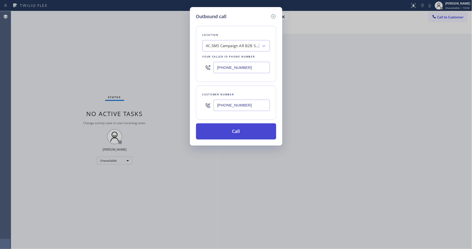
type input "[PHONE_NUMBER]"
click at [226, 130] on button "Call" at bounding box center [236, 132] width 80 height 16
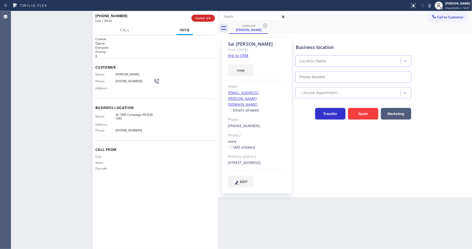
type input "[PHONE_NUMBER]"
click at [209, 17] on span "HANG UP" at bounding box center [202, 18] width 15 height 4
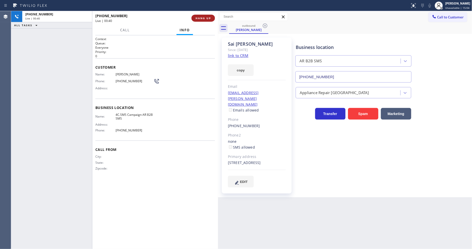
click at [209, 17] on span "HANG UP" at bounding box center [202, 18] width 15 height 4
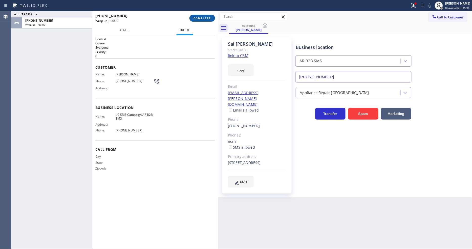
click at [201, 18] on span "COMPLETE" at bounding box center [201, 18] width 17 height 4
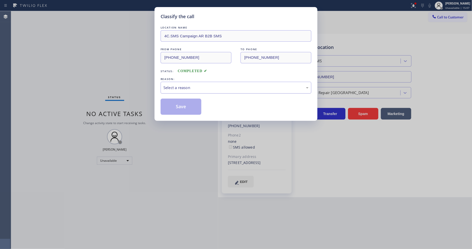
click at [180, 85] on div "Select a reason" at bounding box center [235, 88] width 145 height 6
click at [177, 109] on button "Save" at bounding box center [180, 107] width 41 height 16
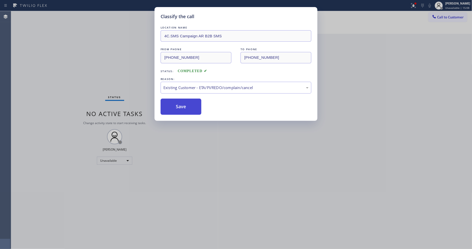
click at [177, 109] on button "Save" at bounding box center [180, 107] width 41 height 16
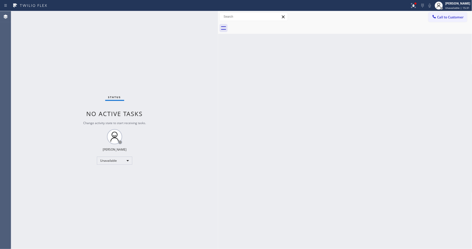
click at [424, 12] on div "Call to Customer Outbound call Location AR B2B SMS Your caller id phone number …" at bounding box center [345, 16] width 254 height 11
click at [424, 22] on div at bounding box center [350, 27] width 243 height 11
click at [424, 19] on button "Call to Customer" at bounding box center [447, 17] width 39 height 10
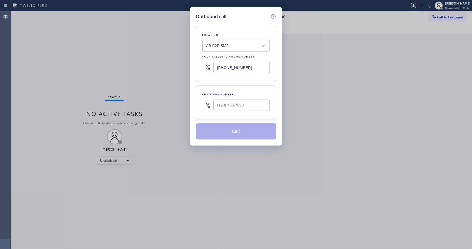
click at [221, 64] on input "[PHONE_NUMBER]" at bounding box center [241, 67] width 56 height 11
paste input "323) 416-2342"
type input "[PHONE_NUMBER]"
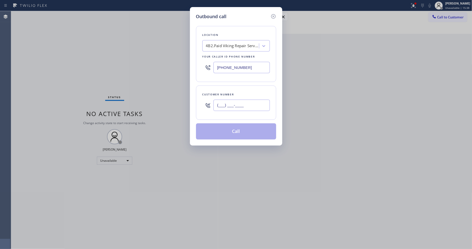
click at [226, 102] on input "(___) ___-____" at bounding box center [241, 105] width 56 height 11
paste input "818) 371-0595"
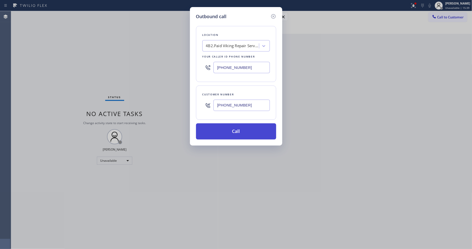
type input "[PHONE_NUMBER]"
click at [230, 130] on button "Call" at bounding box center [236, 132] width 80 height 16
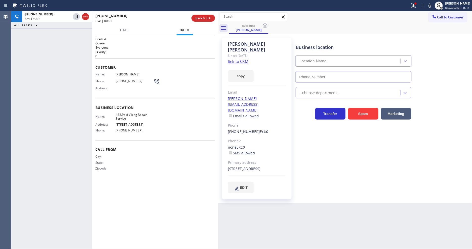
type input "[PHONE_NUMBER]"
click at [207, 18] on span "HANG UP" at bounding box center [202, 18] width 15 height 4
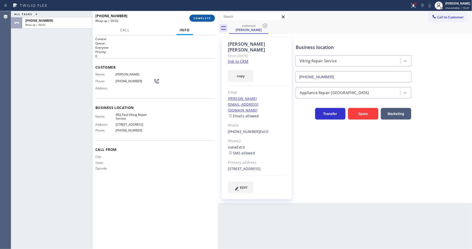
click at [205, 21] on div "[PHONE_NUMBER] Wrap up | 00:02 COMPLETE" at bounding box center [155, 18] width 120 height 13
click at [205, 19] on span "COMPLETE" at bounding box center [201, 18] width 17 height 4
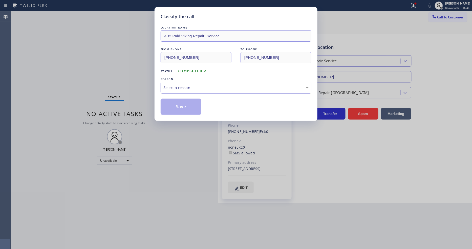
click at [187, 82] on div "Select a reason" at bounding box center [235, 88] width 151 height 12
click at [182, 105] on button "Save" at bounding box center [180, 107] width 41 height 16
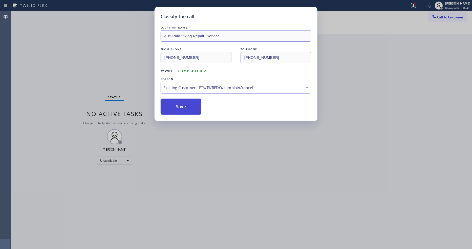
click at [182, 105] on button "Save" at bounding box center [180, 107] width 41 height 16
click at [183, 101] on button "Save" at bounding box center [180, 107] width 41 height 16
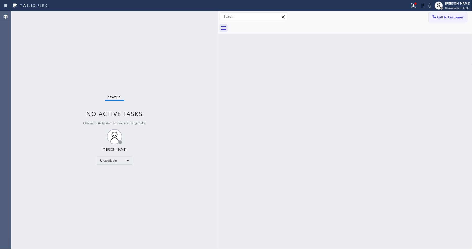
click at [424, 19] on button "Call to Customer" at bounding box center [447, 17] width 39 height 10
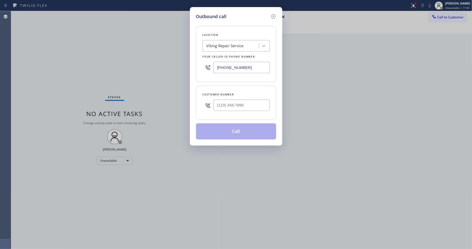
click at [214, 44] on div "Viking Repair Service" at bounding box center [224, 46] width 37 height 6
paste input "Blue Moon Electrical [GEOGRAPHIC_DATA][PERSON_NAME]"
type input "Blue Moon Electrical [GEOGRAPHIC_DATA][PERSON_NAME]"
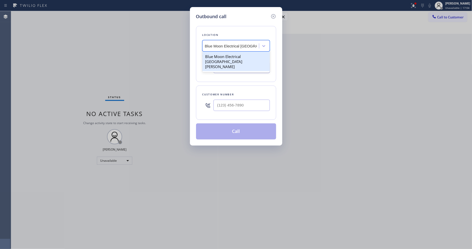
click at [214, 58] on div "Blue Moon Electrical [GEOGRAPHIC_DATA][PERSON_NAME]" at bounding box center [235, 61] width 67 height 19
type input "[PHONE_NUMBER]"
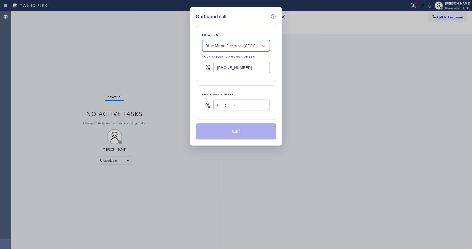
click at [230, 104] on input "(___) ___-____" at bounding box center [241, 105] width 56 height 11
paste input "408) 707-8839"
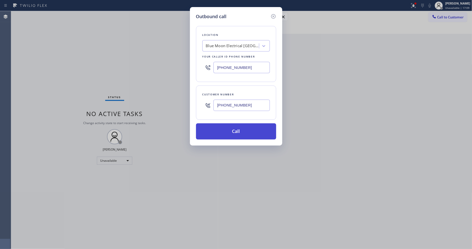
type input "[PHONE_NUMBER]"
click at [218, 134] on button "Call" at bounding box center [236, 132] width 80 height 16
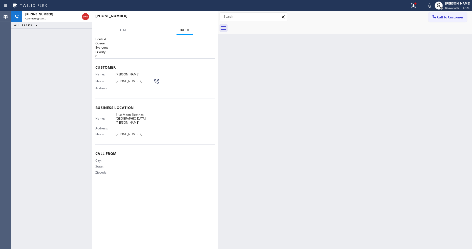
click at [179, 194] on div "Context Queue: Everyone Priority: 0 Customer Name: [PERSON_NAME] Phone: [PHONE_…" at bounding box center [155, 142] width 120 height 211
click at [369, 169] on div "Back to Dashboard Change Sender ID Customers Technicians Select a contact Outbo…" at bounding box center [345, 130] width 254 height 238
click at [419, 8] on div at bounding box center [413, 6] width 11 height 6
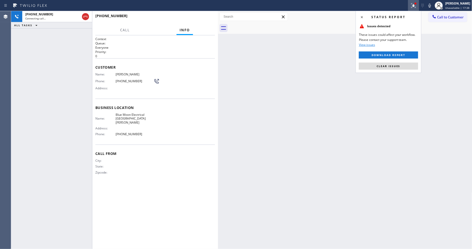
click at [414, 66] on button "Clear issues" at bounding box center [388, 66] width 59 height 7
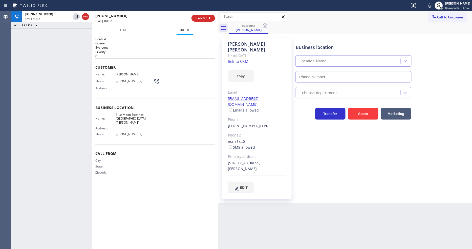
type input "[PHONE_NUMBER]"
click at [205, 16] on button "HANG UP" at bounding box center [203, 18] width 24 height 7
drag, startPoint x: 204, startPoint y: 16, endPoint x: 203, endPoint y: 20, distance: 4.3
click at [203, 16] on button "HANG UP" at bounding box center [203, 18] width 24 height 7
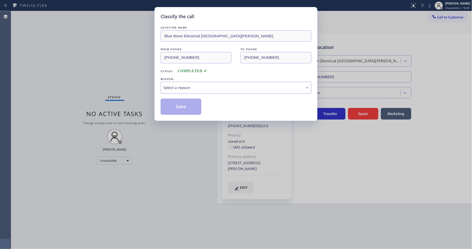
click at [194, 87] on div "Select a reason" at bounding box center [235, 88] width 145 height 6
click at [189, 107] on button "Save" at bounding box center [180, 107] width 41 height 16
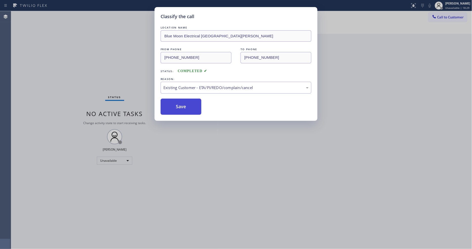
click at [189, 107] on button "Save" at bounding box center [180, 107] width 41 height 16
click at [188, 106] on button "Save" at bounding box center [180, 107] width 41 height 16
drag, startPoint x: 188, startPoint y: 106, endPoint x: 185, endPoint y: 98, distance: 9.4
click at [187, 105] on button "Save" at bounding box center [180, 107] width 41 height 16
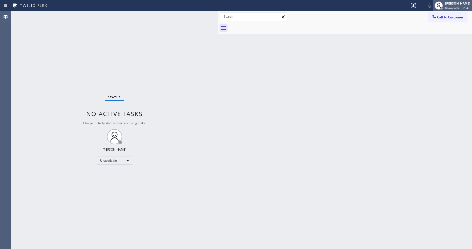
click at [424, 0] on div "[PERSON_NAME] Unavailable | 31:43" at bounding box center [452, 5] width 39 height 11
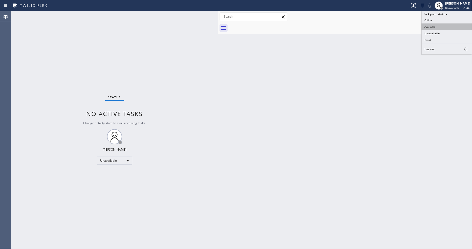
click at [424, 28] on button "Available" at bounding box center [446, 27] width 51 height 7
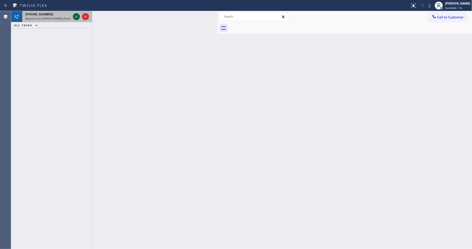
click at [77, 16] on icon at bounding box center [76, 17] width 6 height 6
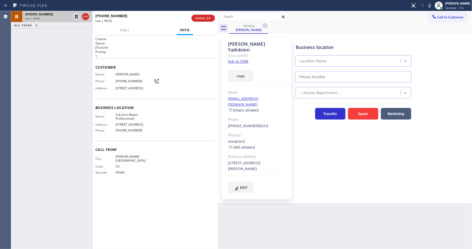
type input "[PHONE_NUMBER]"
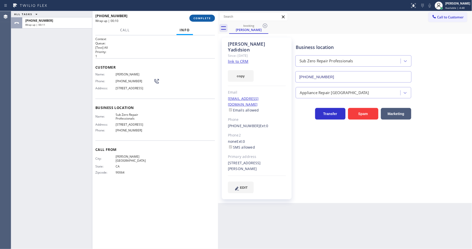
click at [206, 18] on span "COMPLETE" at bounding box center [201, 18] width 17 height 4
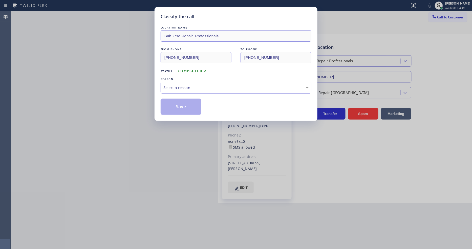
click at [177, 90] on div "Select a reason" at bounding box center [235, 88] width 151 height 12
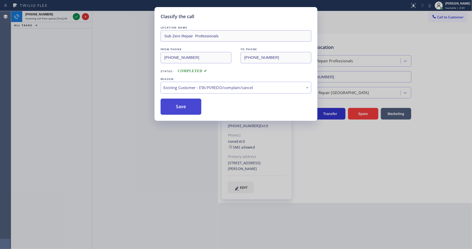
click at [176, 107] on button "Save" at bounding box center [180, 107] width 41 height 16
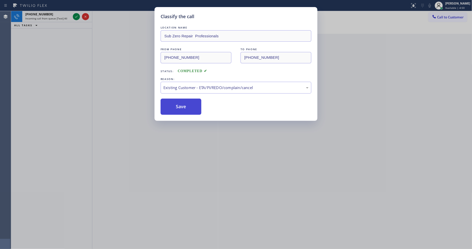
click at [176, 107] on button "Save" at bounding box center [180, 107] width 41 height 16
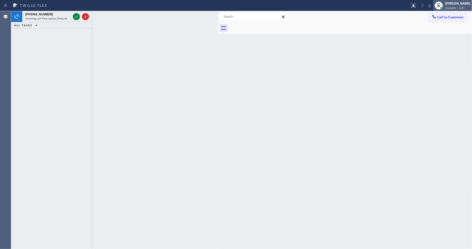
click at [424, 4] on div "[PERSON_NAME]" at bounding box center [457, 3] width 25 height 4
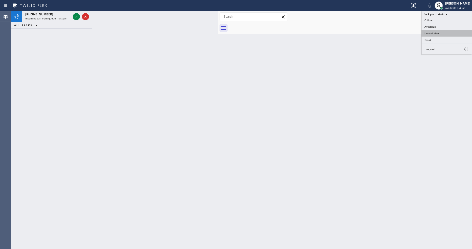
click at [424, 34] on button "Unavailable" at bounding box center [446, 33] width 51 height 7
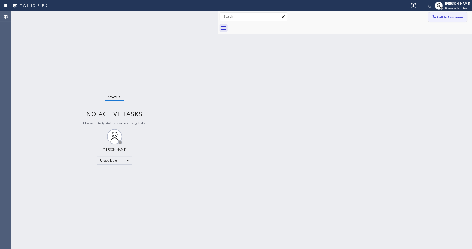
click at [424, 16] on button "Call to Customer" at bounding box center [447, 17] width 39 height 10
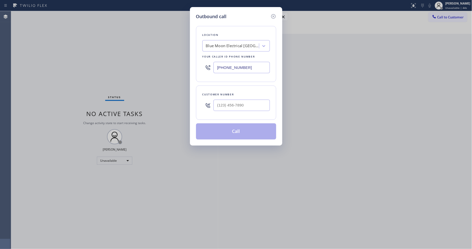
click at [236, 43] on div "Blue Moon Electrical [GEOGRAPHIC_DATA][PERSON_NAME]" at bounding box center [232, 46] width 53 height 6
paste input "AR B2B SMS"
type input "AR B2B SMS"
click at [225, 55] on div "4C.SMS Campaign AR B2B SMS" at bounding box center [235, 56] width 67 height 9
type input "[PHONE_NUMBER]"
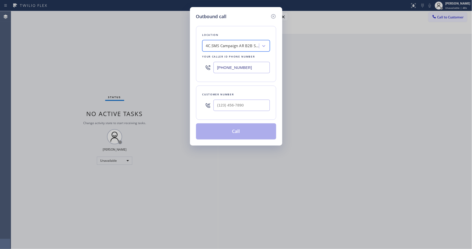
click at [235, 109] on div at bounding box center [241, 105] width 56 height 16
click at [235, 106] on input "(___) ___-____" at bounding box center [241, 105] width 56 height 11
paste input "847) 977-6100"
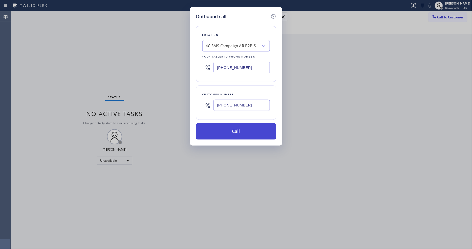
type input "[PHONE_NUMBER]"
click at [226, 136] on button "Call" at bounding box center [236, 132] width 80 height 16
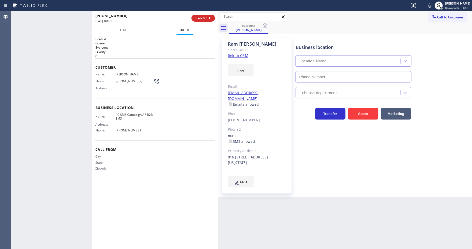
type input "[PHONE_NUMBER]"
click at [200, 18] on span "HANG UP" at bounding box center [202, 18] width 15 height 4
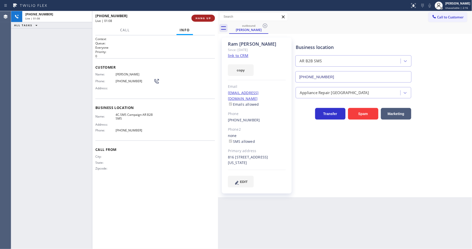
click at [200, 18] on span "HANG UP" at bounding box center [202, 18] width 15 height 4
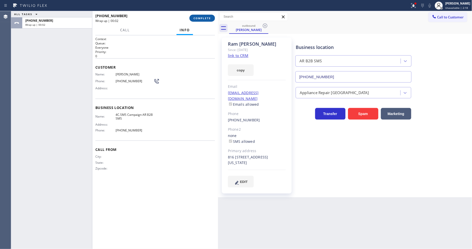
drag, startPoint x: 202, startPoint y: 18, endPoint x: 203, endPoint y: 32, distance: 14.0
click at [202, 18] on span "COMPLETE" at bounding box center [201, 18] width 17 height 4
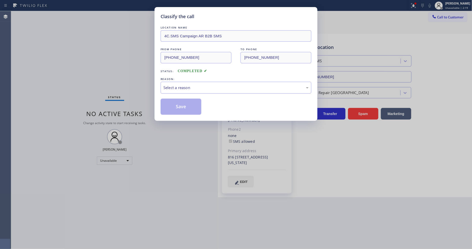
click at [182, 85] on div "Select a reason" at bounding box center [235, 88] width 145 height 6
click at [180, 104] on button "Save" at bounding box center [180, 107] width 41 height 16
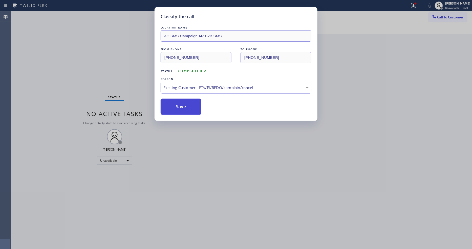
click at [180, 104] on button "Save" at bounding box center [180, 107] width 41 height 16
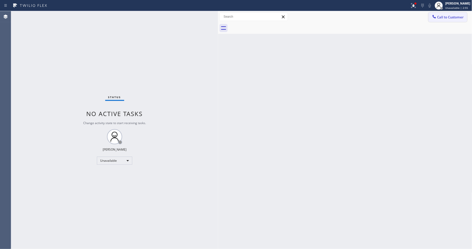
click at [424, 18] on icon at bounding box center [433, 16] width 5 height 5
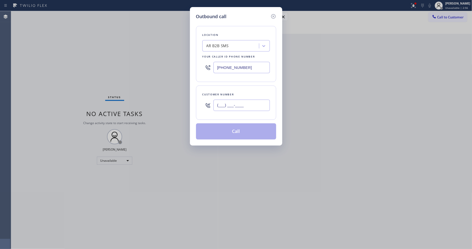
click at [227, 100] on input "(___) ___-____" at bounding box center [241, 105] width 56 height 11
paste input "917) 250-2977"
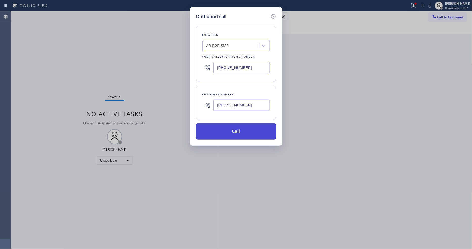
type input "[PHONE_NUMBER]"
click at [226, 133] on button "Call" at bounding box center [236, 132] width 80 height 16
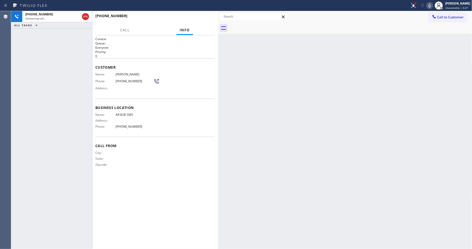
click at [424, 5] on icon at bounding box center [429, 6] width 6 height 6
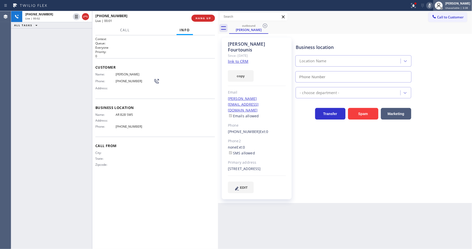
type input "[PHONE_NUMBER]"
click at [203, 16] on span "HANG UP" at bounding box center [202, 18] width 15 height 4
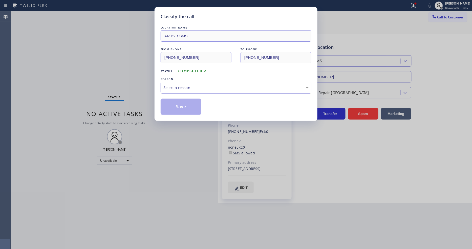
click at [172, 85] on div "Select a reason" at bounding box center [235, 88] width 145 height 6
drag, startPoint x: 174, startPoint y: 114, endPoint x: 179, endPoint y: 107, distance: 8.9
click at [179, 107] on button "Save" at bounding box center [180, 107] width 41 height 16
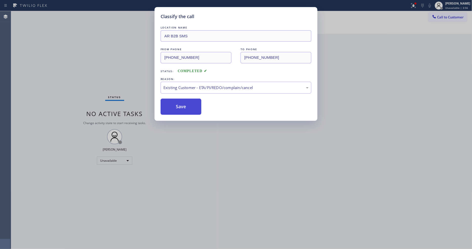
click at [179, 107] on button "Save" at bounding box center [180, 107] width 41 height 16
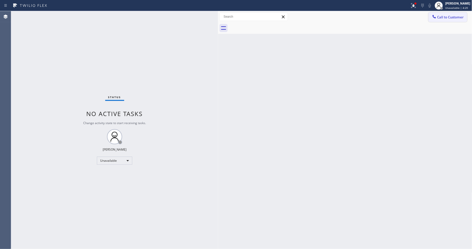
click at [424, 15] on button "Call to Customer" at bounding box center [447, 17] width 39 height 10
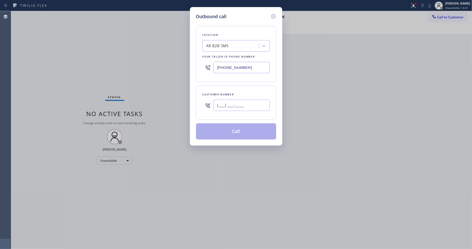
click at [222, 107] on input "(___) ___-____" at bounding box center [241, 105] width 56 height 11
paste input "602) 697-2613"
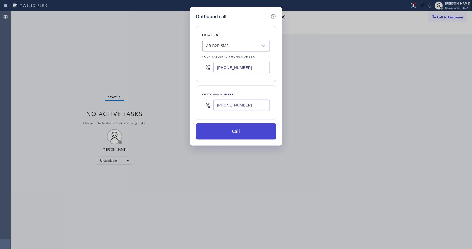
type input "[PHONE_NUMBER]"
click at [222, 128] on button "Call" at bounding box center [236, 132] width 80 height 16
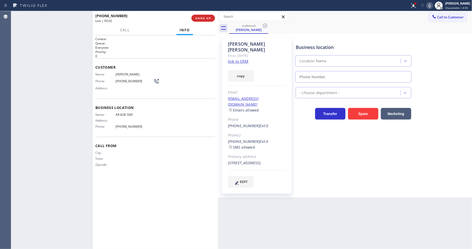
type input "[PHONE_NUMBER]"
click at [205, 18] on span "HANG UP" at bounding box center [202, 18] width 15 height 4
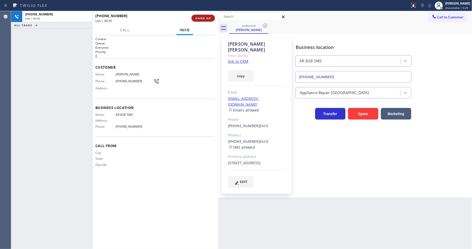
click at [205, 18] on span "HANG UP" at bounding box center [202, 18] width 15 height 4
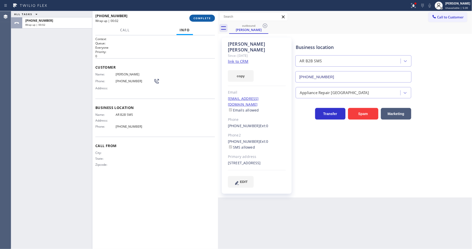
click at [201, 16] on span "COMPLETE" at bounding box center [201, 18] width 17 height 4
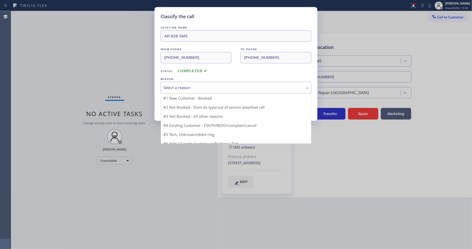
click at [180, 85] on div "Select a reason" at bounding box center [235, 88] width 145 height 6
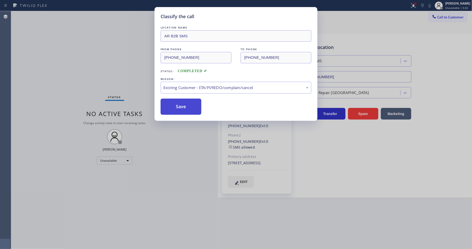
click at [177, 108] on button "Save" at bounding box center [180, 107] width 41 height 16
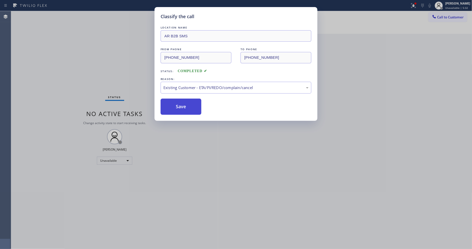
click at [177, 108] on button "Save" at bounding box center [180, 107] width 41 height 16
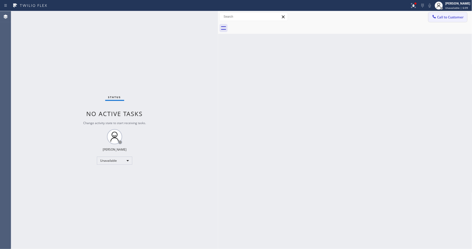
click at [424, 19] on button "Call to Customer" at bounding box center [447, 17] width 39 height 10
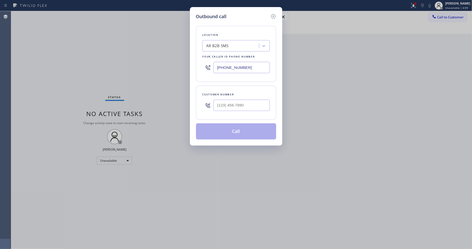
click at [215, 42] on div "AR B2B SMS" at bounding box center [231, 46] width 55 height 9
paste input "LG Repairs [GEOGRAPHIC_DATA]"
type input "LG Repairs [GEOGRAPHIC_DATA]"
click at [212, 56] on div "LG Repairs [GEOGRAPHIC_DATA]" at bounding box center [235, 56] width 67 height 9
type input "[PHONE_NUMBER]"
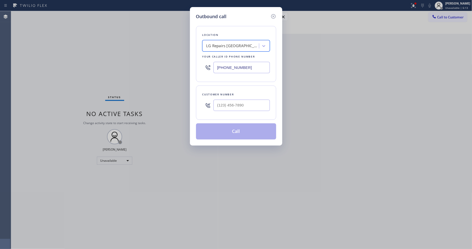
click at [227, 105] on input "text" at bounding box center [241, 105] width 56 height 11
paste input "410) 615-3611"
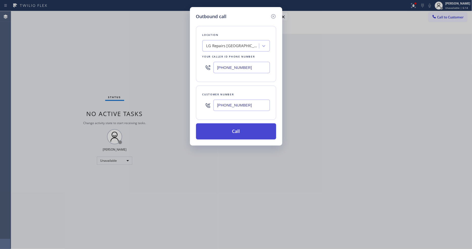
type input "[PHONE_NUMBER]"
click at [224, 129] on button "Call" at bounding box center [236, 132] width 80 height 16
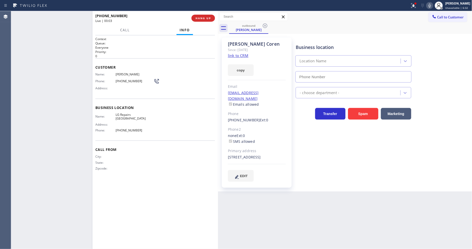
type input "[PHONE_NUMBER]"
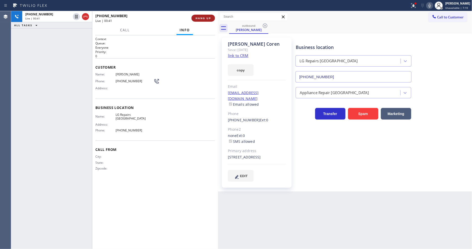
click at [198, 18] on span "HANG UP" at bounding box center [202, 18] width 15 height 4
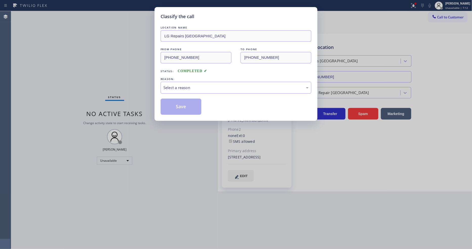
click at [188, 87] on div "Select a reason" at bounding box center [235, 88] width 145 height 6
click at [186, 107] on button "Save" at bounding box center [180, 107] width 41 height 16
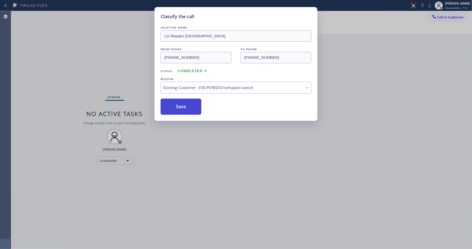
click at [186, 107] on button "Save" at bounding box center [180, 107] width 41 height 16
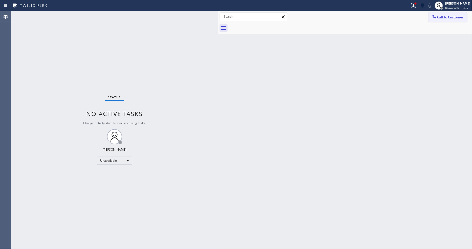
click at [424, 12] on button "Call to Customer" at bounding box center [447, 17] width 39 height 10
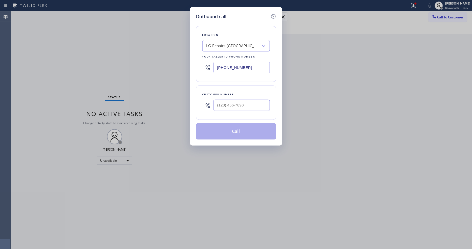
click at [424, 19] on div "Outbound call Location LG Repairs [GEOGRAPHIC_DATA] Your caller id phone number…" at bounding box center [236, 124] width 472 height 249
click at [222, 50] on div "Location LG Repairs [GEOGRAPHIC_DATA] Your caller id phone number [PHONE_NUMBER]" at bounding box center [236, 54] width 80 height 56
click at [222, 44] on div "LG Repairs [GEOGRAPHIC_DATA]" at bounding box center [232, 46] width 53 height 6
paste input "Wolf Top Choice Appliance Repair [GEOGRAPHIC_DATA]"
type input "Wolf Top Choice Appliance Repair [GEOGRAPHIC_DATA]"
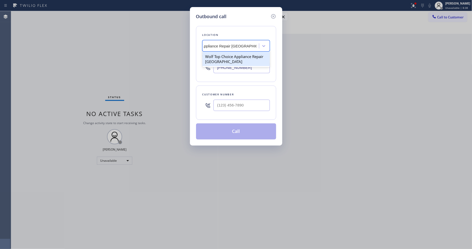
click at [220, 56] on div "Wolf Top Choice Appliance Repair [GEOGRAPHIC_DATA]" at bounding box center [235, 59] width 67 height 14
type input "[PHONE_NUMBER]"
click at [223, 103] on input "(___) ___-____" at bounding box center [241, 105] width 56 height 11
paste input "714) 397-1719"
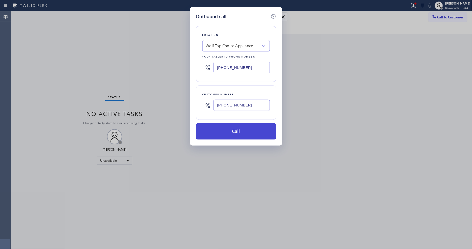
type input "[PHONE_NUMBER]"
click at [213, 133] on button "Call" at bounding box center [236, 132] width 80 height 16
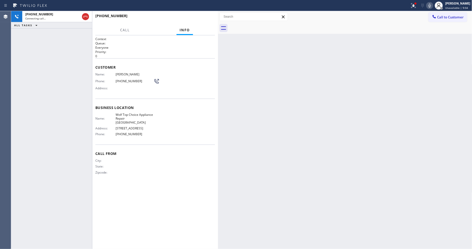
drag, startPoint x: 329, startPoint y: 168, endPoint x: 312, endPoint y: 241, distance: 74.6
click at [329, 168] on div "Back to Dashboard Change Sender ID Customers Technicians Select a contact Outbo…" at bounding box center [345, 130] width 254 height 238
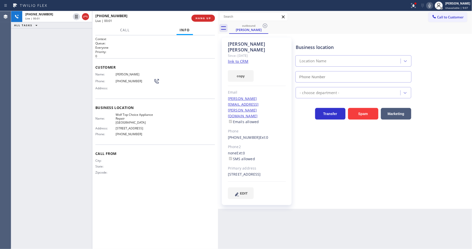
type input "[PHONE_NUMBER]"
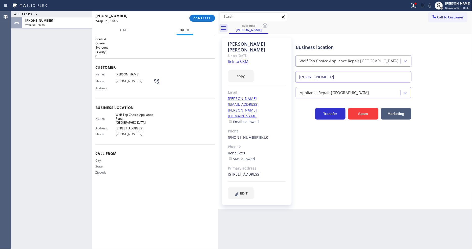
click at [197, 21] on button "COMPLETE" at bounding box center [202, 18] width 26 height 7
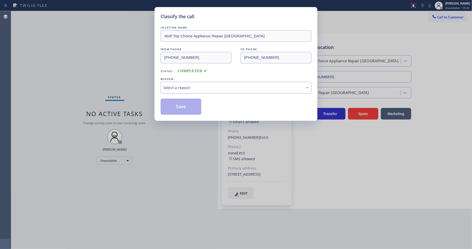
click at [180, 85] on div "Select a reason" at bounding box center [235, 88] width 145 height 6
click at [178, 107] on button "Save" at bounding box center [180, 107] width 41 height 16
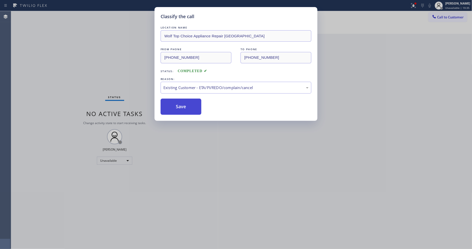
click at [178, 107] on button "Save" at bounding box center [180, 107] width 41 height 16
drag, startPoint x: 178, startPoint y: 107, endPoint x: 178, endPoint y: 103, distance: 3.8
click at [178, 105] on button "Save" at bounding box center [180, 107] width 41 height 16
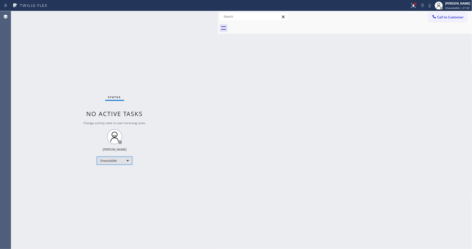
click at [117, 160] on div "Unavailable" at bounding box center [114, 161] width 35 height 8
click at [116, 171] on li "Available" at bounding box center [114, 174] width 34 height 6
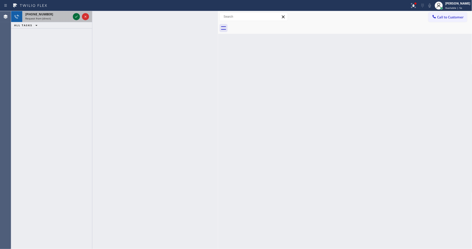
click at [77, 16] on icon at bounding box center [76, 17] width 3 height 2
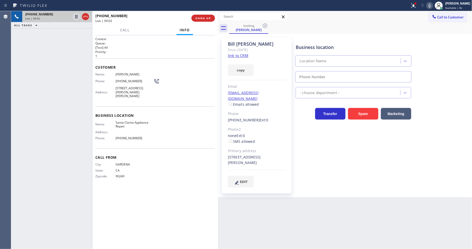
type input "[PHONE_NUMBER]"
click at [231, 56] on link "link to CRM" at bounding box center [238, 55] width 20 height 5
click at [201, 15] on button "HANG UP" at bounding box center [203, 18] width 24 height 7
click at [201, 16] on button "HANG UP" at bounding box center [203, 18] width 24 height 7
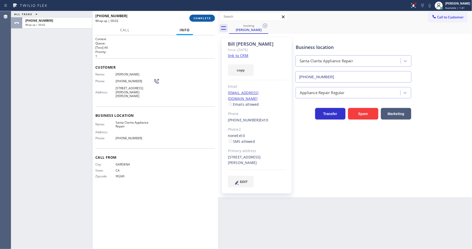
click at [197, 19] on span "COMPLETE" at bounding box center [201, 18] width 17 height 4
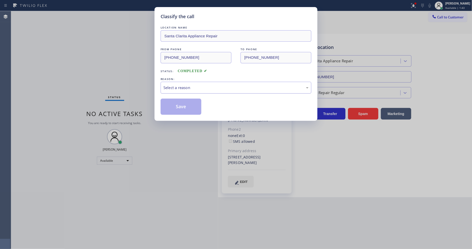
click at [170, 83] on div "Select a reason" at bounding box center [235, 88] width 151 height 12
click at [170, 101] on button "Save" at bounding box center [180, 107] width 41 height 16
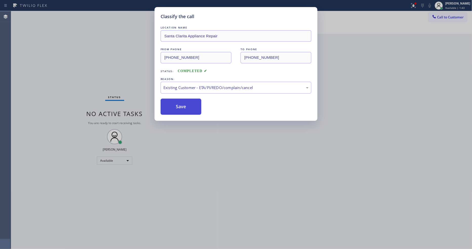
click at [170, 101] on button "Save" at bounding box center [180, 107] width 41 height 16
click at [171, 105] on button "Save" at bounding box center [180, 107] width 41 height 16
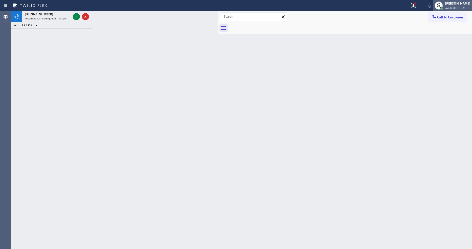
click at [424, 6] on span "Available | 1:59" at bounding box center [454, 8] width 19 height 4
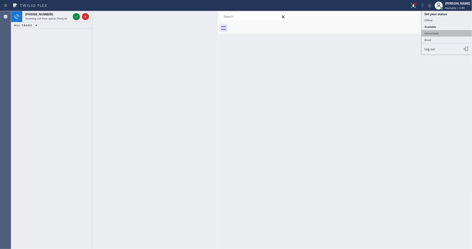
click at [424, 33] on button "Unavailable" at bounding box center [446, 33] width 51 height 7
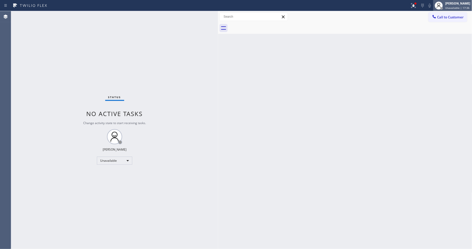
click at [424, 6] on span "Unavailable | 17:36" at bounding box center [457, 8] width 24 height 4
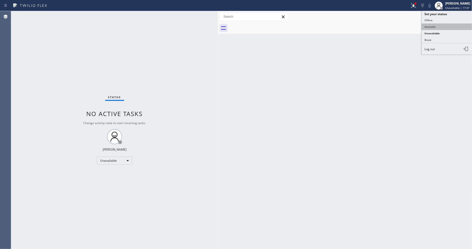
click at [424, 27] on button "Available" at bounding box center [446, 27] width 51 height 7
drag, startPoint x: 276, startPoint y: 176, endPoint x: 178, endPoint y: 236, distance: 115.1
click at [275, 176] on div "Back to Dashboard Change Sender ID Customers Technicians Select a contact Outbo…" at bounding box center [345, 130] width 254 height 238
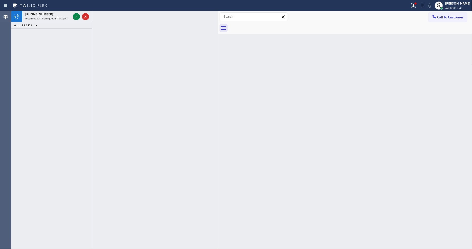
drag, startPoint x: 86, startPoint y: 15, endPoint x: 87, endPoint y: 44, distance: 29.8
click at [86, 15] on icon at bounding box center [85, 17] width 6 height 6
drag, startPoint x: 85, startPoint y: 19, endPoint x: 80, endPoint y: 22, distance: 5.4
click at [85, 19] on icon at bounding box center [85, 17] width 6 height 6
click at [84, 15] on icon at bounding box center [85, 17] width 6 height 6
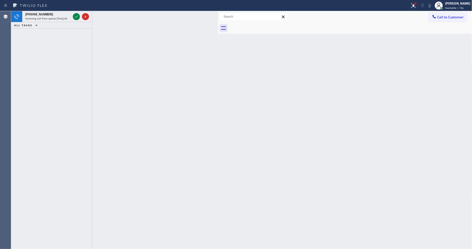
click at [84, 15] on icon at bounding box center [85, 17] width 6 height 6
click at [83, 16] on icon at bounding box center [85, 17] width 6 height 6
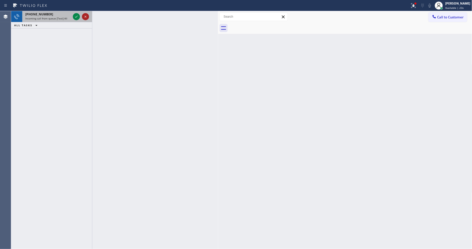
click at [83, 16] on icon at bounding box center [85, 17] width 6 height 6
click at [76, 17] on icon at bounding box center [76, 17] width 3 height 2
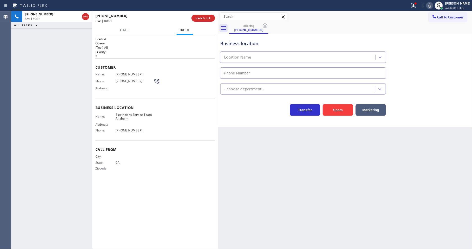
type input "[PHONE_NUMBER]"
click at [203, 19] on span "HANG UP" at bounding box center [202, 18] width 15 height 4
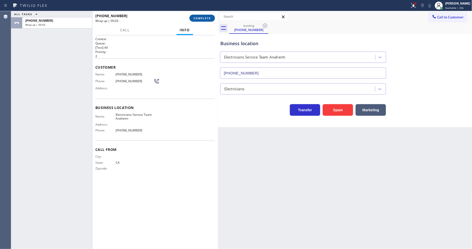
click at [202, 19] on span "COMPLETE" at bounding box center [201, 18] width 17 height 4
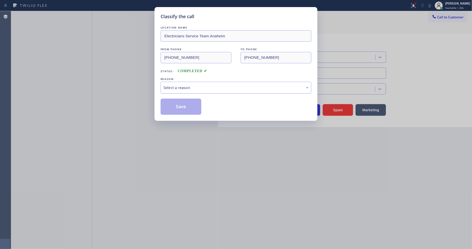
click at [185, 87] on div "Select a reason" at bounding box center [235, 88] width 145 height 6
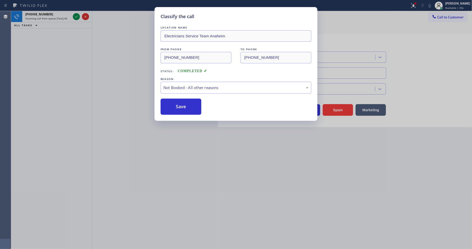
click at [183, 105] on button "Save" at bounding box center [180, 107] width 41 height 16
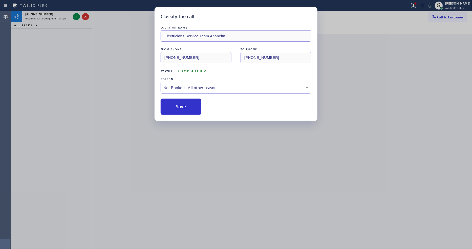
click at [183, 105] on button "Save" at bounding box center [180, 107] width 41 height 16
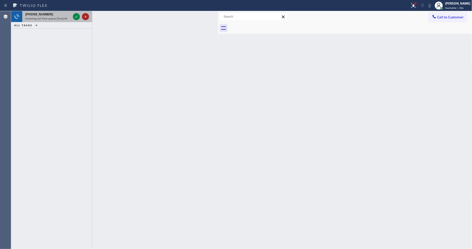
click at [84, 18] on icon at bounding box center [85, 17] width 6 height 6
click at [85, 12] on div at bounding box center [81, 16] width 18 height 11
click at [85, 14] on div at bounding box center [81, 16] width 18 height 11
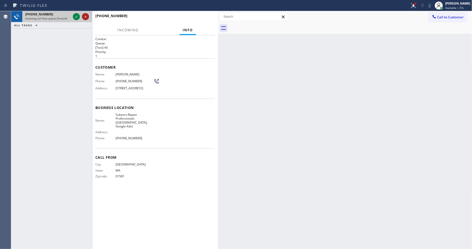
click at [85, 14] on icon at bounding box center [85, 17] width 6 height 6
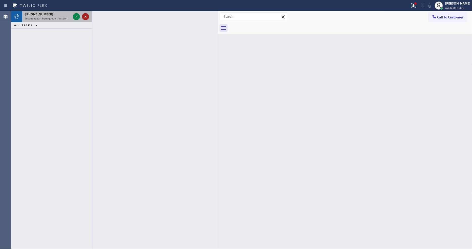
click at [86, 17] on icon at bounding box center [85, 17] width 6 height 6
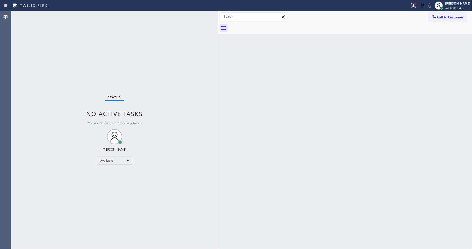
click at [86, 16] on div "Status No active tasks You are ready to start receiving tasks. [PERSON_NAME] Av…" at bounding box center [114, 130] width 207 height 238
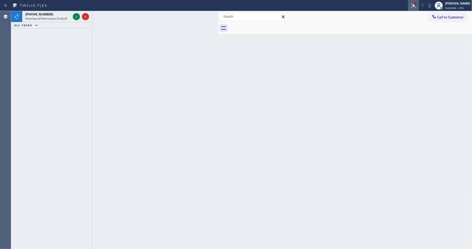
click at [416, 7] on icon at bounding box center [413, 6] width 6 height 6
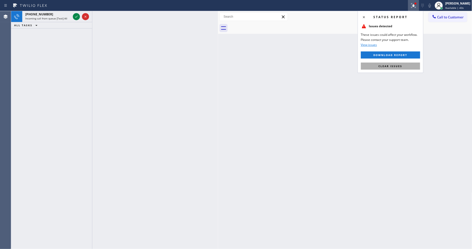
click at [397, 65] on span "Clear issues" at bounding box center [390, 66] width 24 height 4
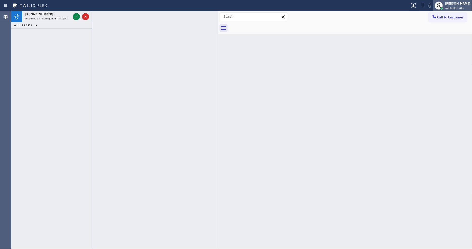
click at [424, 5] on div "[PERSON_NAME]" at bounding box center [457, 3] width 25 height 4
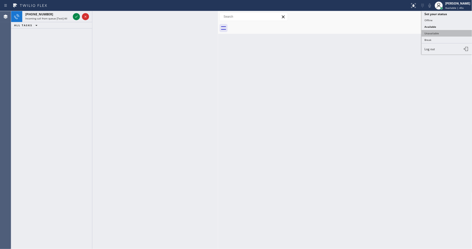
click at [424, 34] on button "Unavailable" at bounding box center [446, 33] width 51 height 7
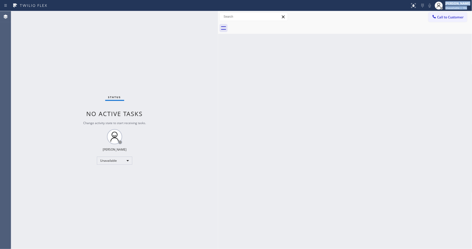
drag, startPoint x: 75, startPoint y: 13, endPoint x: 74, endPoint y: -4, distance: 17.0
click at [74, 0] on html "Status report No issues detected If you experience an issue, please download th…" at bounding box center [236, 124] width 472 height 249
click at [83, 185] on div "Status No active tasks Change activity state to start receiving tasks. [PERSON_…" at bounding box center [114, 130] width 207 height 238
click at [398, 103] on div "Back to Dashboard Change Sender ID Customers Technicians Select a contact Outbo…" at bounding box center [345, 130] width 254 height 238
click at [327, 115] on div "Back to Dashboard Change Sender ID Customers Technicians Select a contact Outbo…" at bounding box center [345, 130] width 254 height 238
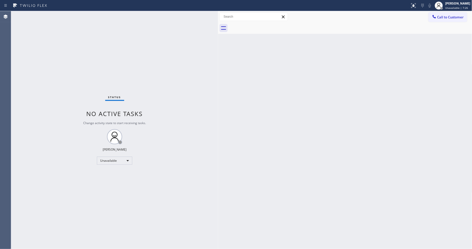
click at [358, 133] on div "Back to Dashboard Change Sender ID Customers Technicians Select a contact Outbo…" at bounding box center [345, 130] width 254 height 238
click at [345, 150] on div "Back to Dashboard Change Sender ID Customers Technicians Select a contact Outbo…" at bounding box center [345, 130] width 254 height 238
click at [419, 147] on div "Back to Dashboard Change Sender ID Customers Technicians Select a contact Outbo…" at bounding box center [345, 130] width 254 height 238
click at [390, 138] on div "Back to Dashboard Change Sender ID Customers Technicians Select a contact Outbo…" at bounding box center [345, 130] width 254 height 238
click at [424, 18] on span "Call to Customer" at bounding box center [450, 17] width 27 height 5
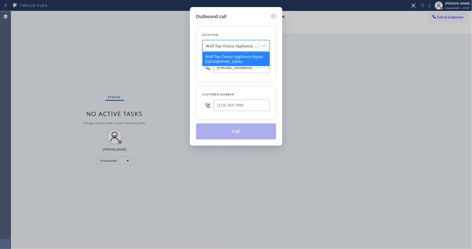
click at [224, 48] on div "Wolf Top Choice Appliance Repair [GEOGRAPHIC_DATA]" at bounding box center [231, 46] width 55 height 9
paste input "Blue Moon Electrical [GEOGRAPHIC_DATA]"
type input "Blue Moon Electrical [GEOGRAPHIC_DATA]"
click at [225, 56] on div "Blue Moon Electrical [GEOGRAPHIC_DATA]" at bounding box center [235, 59] width 67 height 14
type input "[PHONE_NUMBER]"
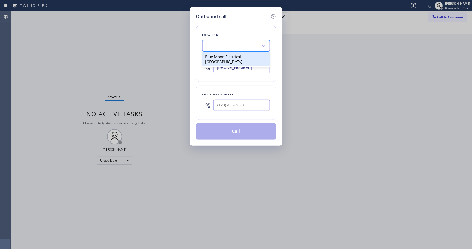
scroll to position [0, 1]
click at [227, 106] on input "text" at bounding box center [241, 105] width 56 height 11
paste input "312) 282-1575"
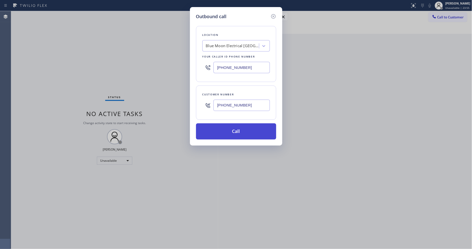
type input "[PHONE_NUMBER]"
click at [221, 132] on button "Call" at bounding box center [236, 132] width 80 height 16
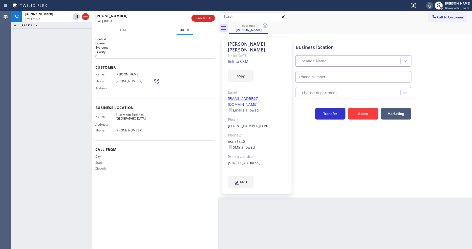
type input "[PHONE_NUMBER]"
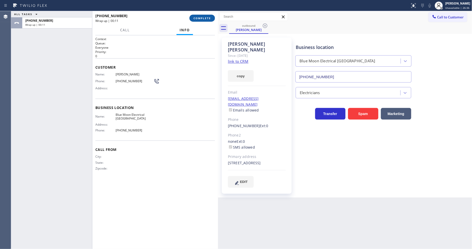
click at [203, 19] on span "COMPLETE" at bounding box center [201, 18] width 17 height 4
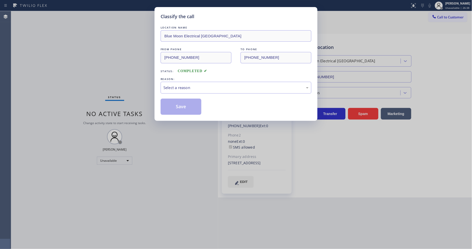
click at [185, 85] on div "Select a reason" at bounding box center [235, 88] width 145 height 6
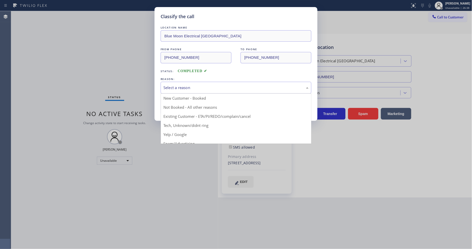
drag, startPoint x: 172, startPoint y: 115, endPoint x: 175, endPoint y: 105, distance: 10.7
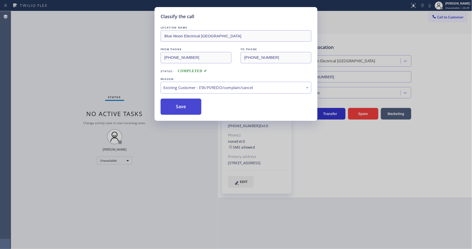
click at [175, 105] on button "Save" at bounding box center [180, 107] width 41 height 16
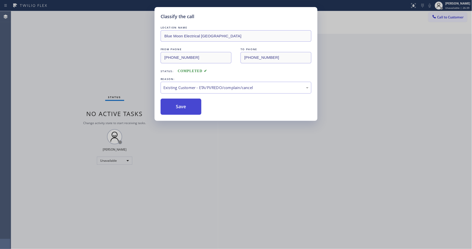
click at [175, 105] on button "Save" at bounding box center [180, 107] width 41 height 16
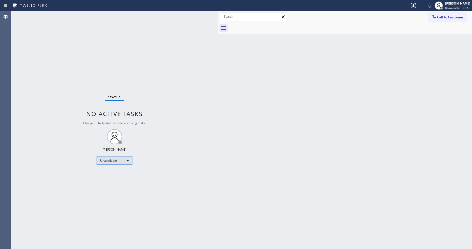
click at [118, 158] on div "Unavailable" at bounding box center [114, 161] width 35 height 8
click at [112, 173] on li "Available" at bounding box center [114, 174] width 34 height 6
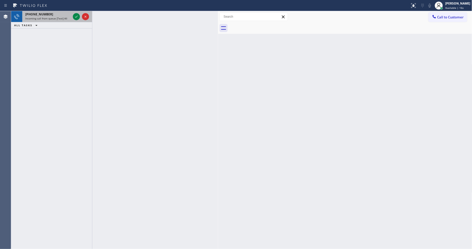
click at [90, 17] on div "[PHONE_NUMBER] Incoming call from queue [Test] All" at bounding box center [51, 16] width 81 height 11
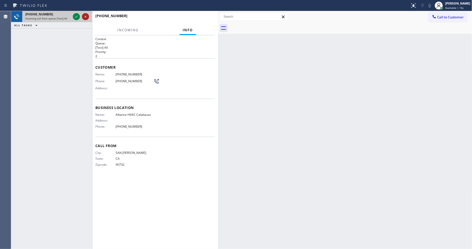
click at [83, 16] on icon at bounding box center [85, 17] width 6 height 6
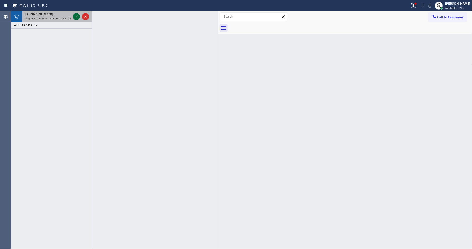
click at [74, 18] on icon at bounding box center [76, 17] width 6 height 6
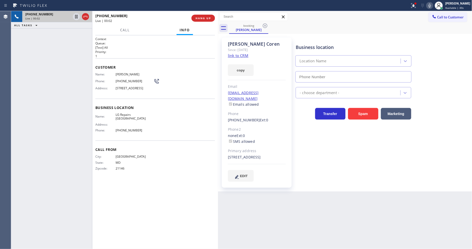
type input "[PHONE_NUMBER]"
click at [415, 6] on icon at bounding box center [413, 6] width 6 height 6
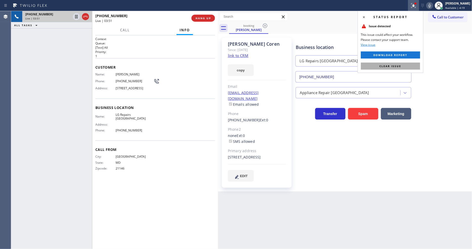
click at [411, 68] on button "Clear issue" at bounding box center [390, 66] width 59 height 7
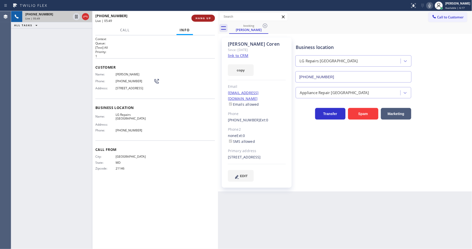
click at [213, 18] on button "HANG UP" at bounding box center [203, 18] width 24 height 7
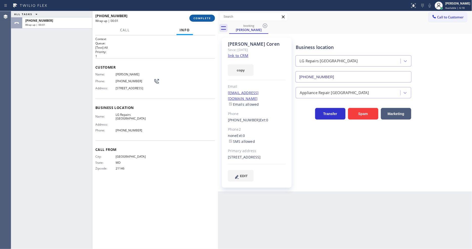
click at [211, 18] on button "COMPLETE" at bounding box center [202, 18] width 26 height 7
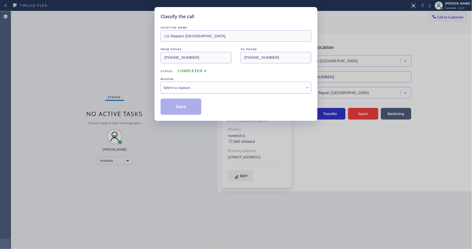
click at [196, 85] on div "Select a reason" at bounding box center [235, 88] width 145 height 6
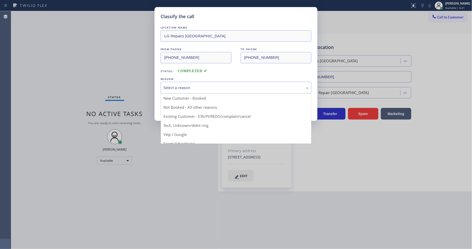
drag, startPoint x: 196, startPoint y: 88, endPoint x: 195, endPoint y: 111, distance: 23.0
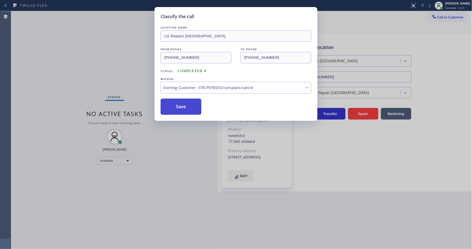
click at [190, 102] on button "Save" at bounding box center [180, 107] width 41 height 16
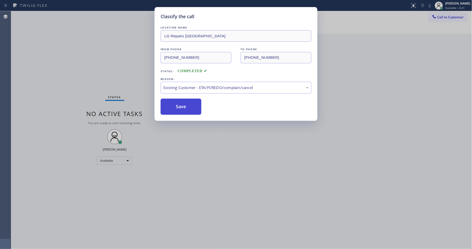
click at [190, 102] on button "Save" at bounding box center [180, 107] width 41 height 16
click at [189, 102] on button "Save" at bounding box center [180, 107] width 41 height 16
click at [188, 103] on button "Save" at bounding box center [180, 107] width 41 height 16
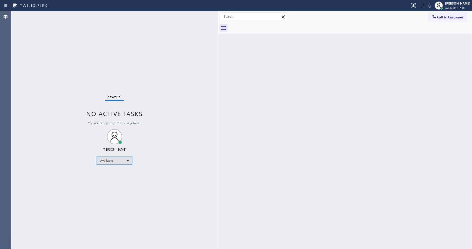
click at [102, 161] on div "Available" at bounding box center [114, 161] width 35 height 8
click at [105, 178] on li "Unavailable" at bounding box center [114, 181] width 34 height 6
click at [424, 18] on span "Call to Customer" at bounding box center [450, 17] width 27 height 5
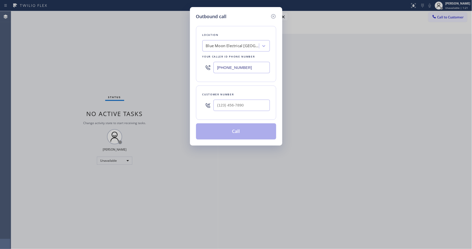
click at [222, 44] on div "Blue Moon Electrical [GEOGRAPHIC_DATA]" at bounding box center [232, 46] width 53 height 6
paste input "Flash Electrician Service"
type input "Flash Electrician Service"
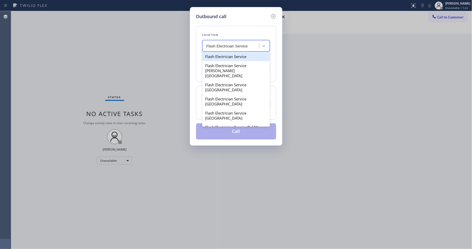
click at [218, 57] on div "Flash Electrician Service" at bounding box center [235, 56] width 67 height 9
type input "[PHONE_NUMBER]"
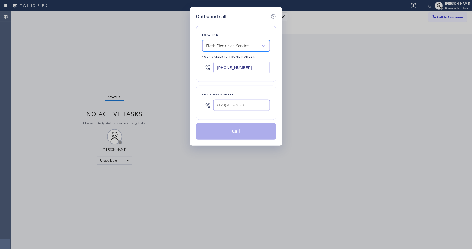
click at [237, 107] on input "text" at bounding box center [241, 105] width 56 height 11
paste input "310) 408-6060"
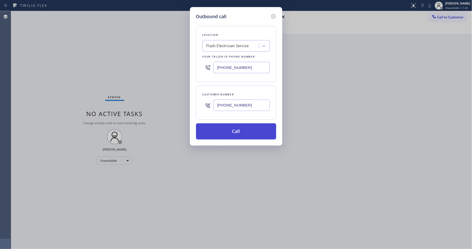
type input "[PHONE_NUMBER]"
click at [223, 128] on button "Call" at bounding box center [236, 132] width 80 height 16
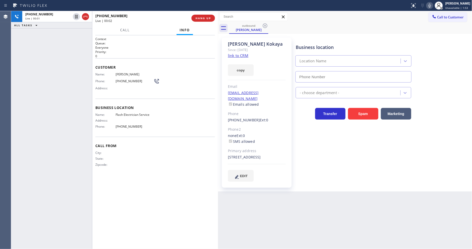
type input "[PHONE_NUMBER]"
click at [200, 17] on span "HANG UP" at bounding box center [202, 18] width 15 height 4
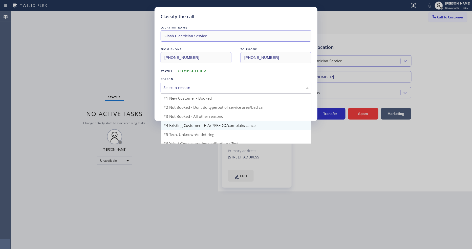
drag, startPoint x: 183, startPoint y: 87, endPoint x: 183, endPoint y: 115, distance: 28.1
click at [183, 87] on div "Select a reason" at bounding box center [235, 88] width 145 height 6
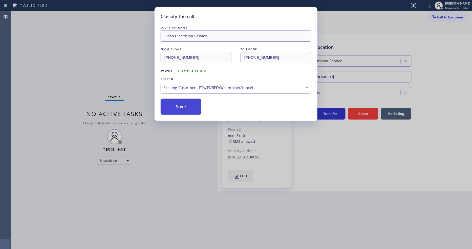
click at [181, 104] on button "Save" at bounding box center [180, 107] width 41 height 16
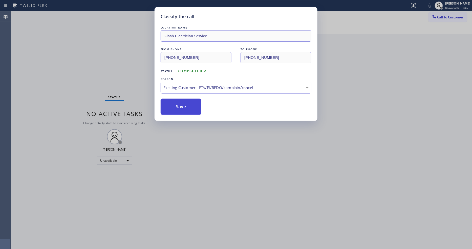
click at [181, 104] on button "Save" at bounding box center [180, 107] width 41 height 16
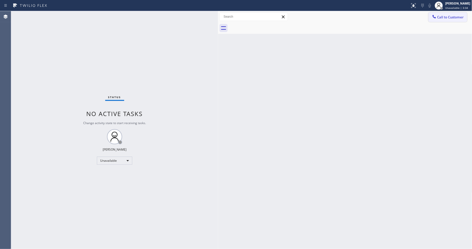
click at [424, 14] on button "Call to Customer" at bounding box center [447, 17] width 39 height 10
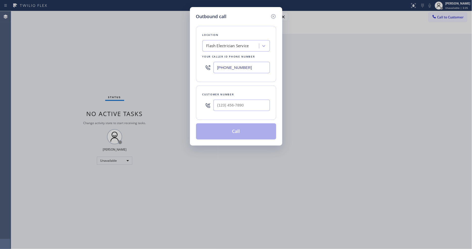
click at [233, 43] on div "Flash Electrician Service" at bounding box center [227, 46] width 42 height 6
paste input "Electrical Land [GEOGRAPHIC_DATA]"
type input "Electrical Land [GEOGRAPHIC_DATA]"
click at [230, 55] on div "Electrical Land [GEOGRAPHIC_DATA]" at bounding box center [235, 59] width 67 height 14
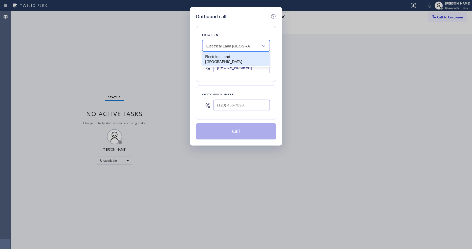
type input "[PHONE_NUMBER]"
click at [248, 105] on input "(___) ___-____" at bounding box center [241, 105] width 56 height 11
paste input "669) 609-2096"
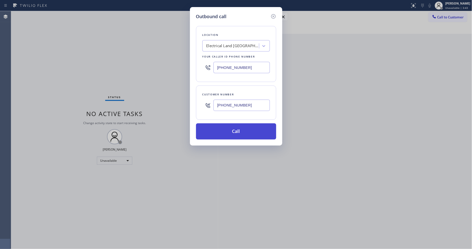
type input "[PHONE_NUMBER]"
click at [237, 128] on button "Call" at bounding box center [236, 132] width 80 height 16
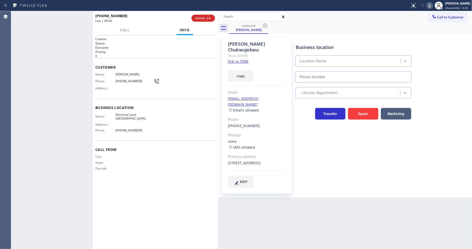
type input "[PHONE_NUMBER]"
click at [204, 19] on span "HANG UP" at bounding box center [202, 18] width 15 height 4
click at [205, 18] on span "HANG UP" at bounding box center [202, 18] width 15 height 4
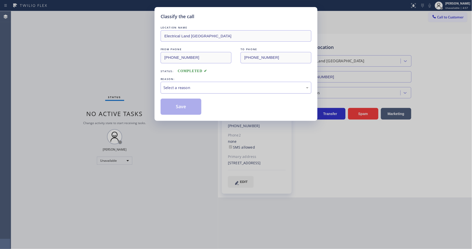
click at [193, 85] on div "Select a reason" at bounding box center [235, 88] width 145 height 6
click at [188, 110] on button "Save" at bounding box center [180, 107] width 41 height 16
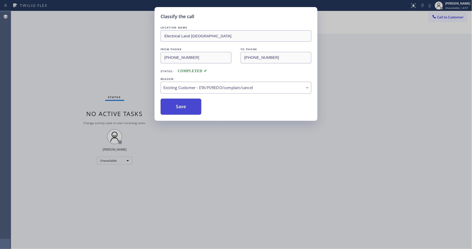
click at [188, 110] on button "Save" at bounding box center [180, 107] width 41 height 16
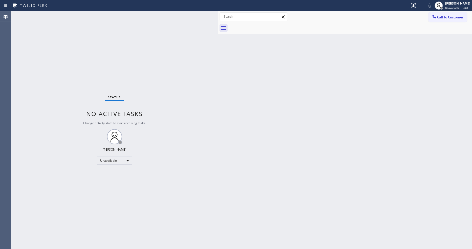
click at [58, 11] on div "Status No active tasks Change activity state to start receiving tasks. [PERSON_…" at bounding box center [114, 130] width 207 height 238
drag, startPoint x: 403, startPoint y: 121, endPoint x: 209, endPoint y: 36, distance: 212.2
click at [401, 121] on div "Back to Dashboard Change Sender ID Customers Technicians Select a contact Outbo…" at bounding box center [345, 130] width 254 height 238
click at [424, 4] on div "[PERSON_NAME]" at bounding box center [457, 3] width 25 height 4
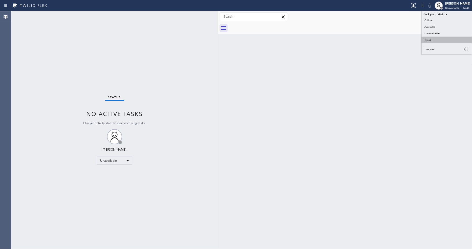
click at [424, 42] on button "Break" at bounding box center [446, 40] width 51 height 7
